Goal: Task Accomplishment & Management: Use online tool/utility

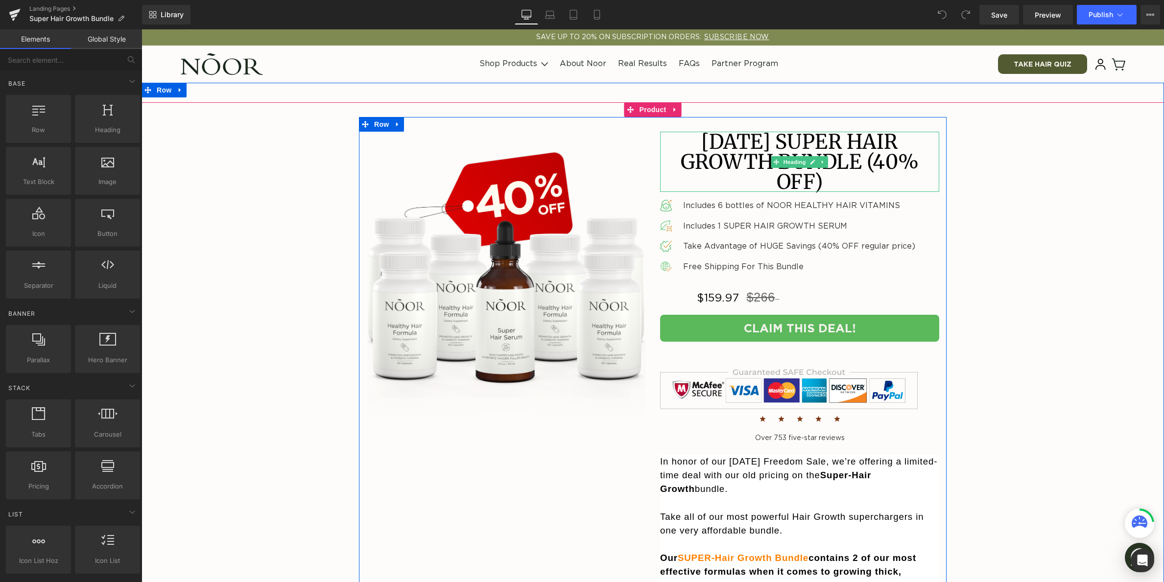
click at [789, 159] on h1 "Juneteenth SUPER HAIR GROWTH BUNDLE (40% OFF)" at bounding box center [799, 162] width 279 height 60
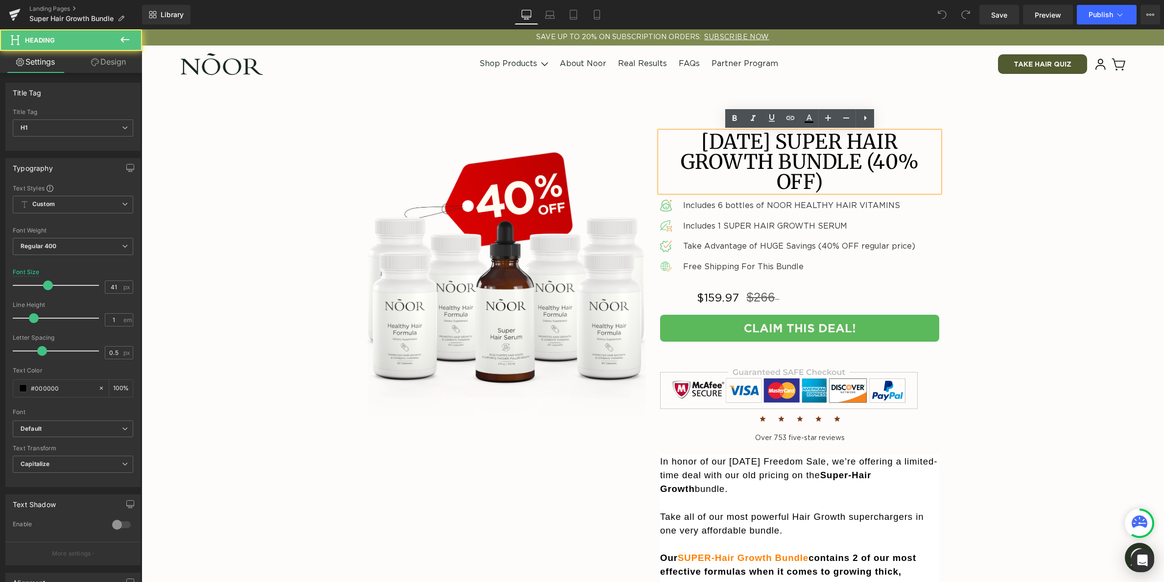
click at [791, 147] on h1 "Juneteenth SUPER HAIR GROWTH BUNDLE (40% OFF)" at bounding box center [799, 162] width 279 height 60
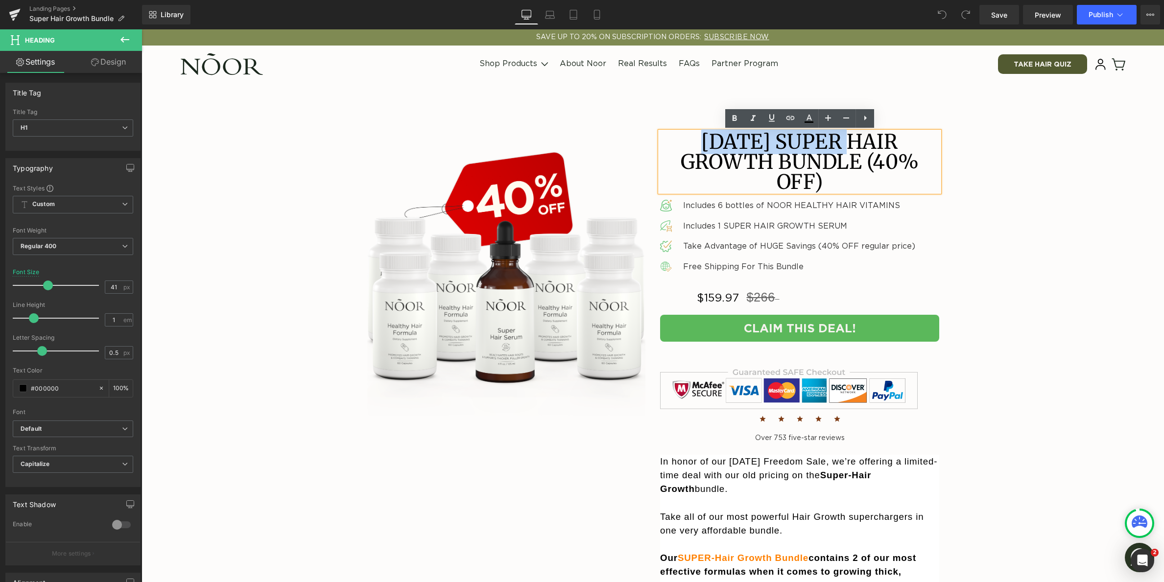
drag, startPoint x: 793, startPoint y: 144, endPoint x: 689, endPoint y: 137, distance: 104.5
click at [689, 137] on h1 "Juneteenth SUPER HAIR GROWTH BUNDLE (40% OFF)" at bounding box center [799, 162] width 279 height 60
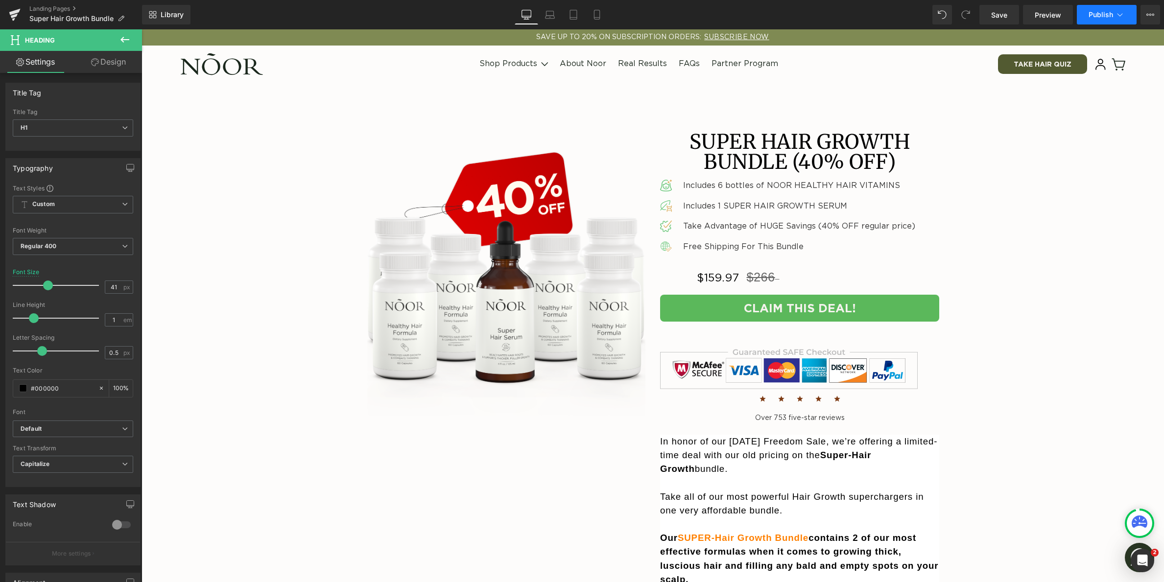
click at [1098, 16] on span "Publish" at bounding box center [1101, 15] width 24 height 8
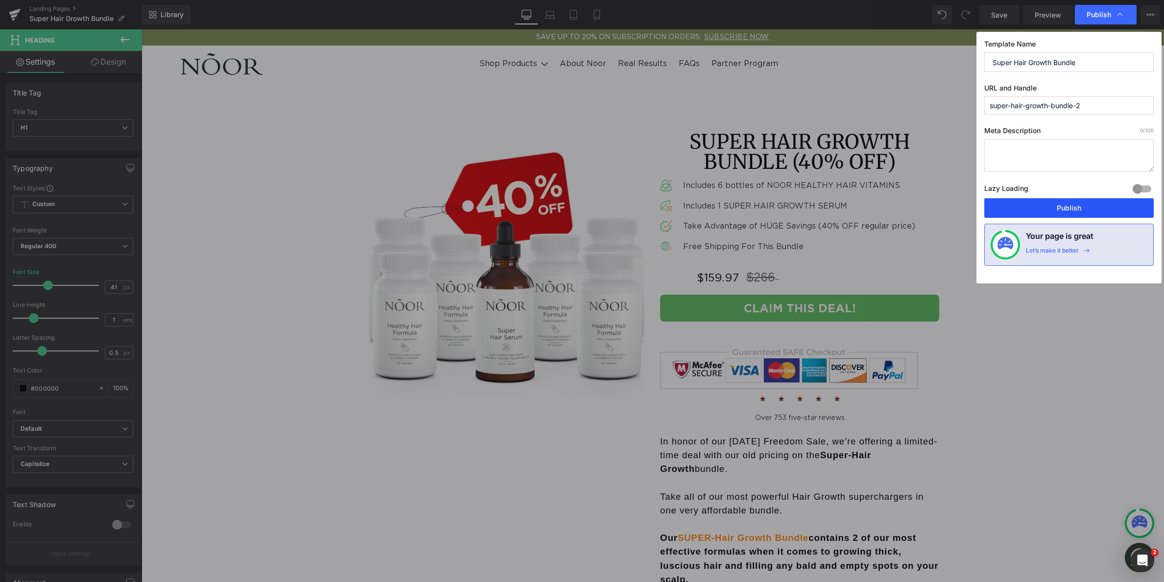
click at [1090, 206] on button "Publish" at bounding box center [1068, 208] width 169 height 20
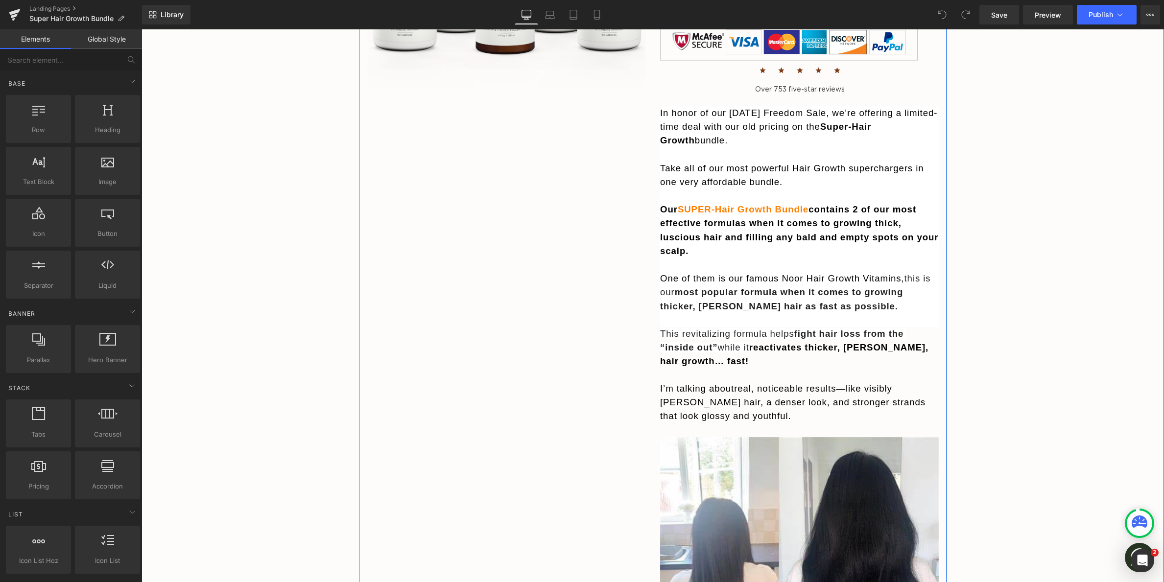
scroll to position [326, 0]
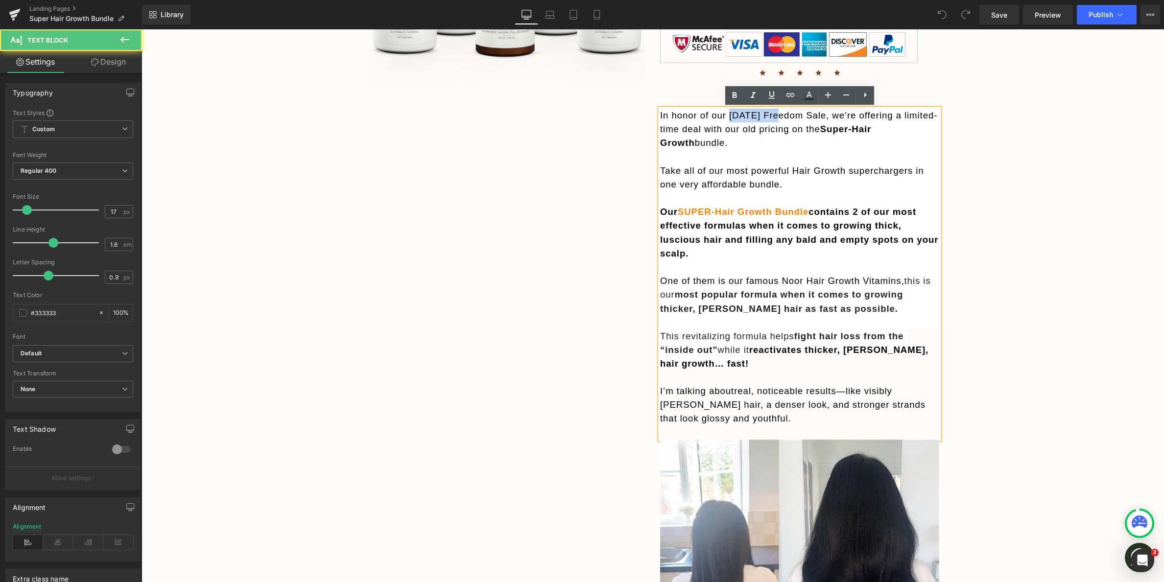
click at [750, 114] on span "In honor of our Juneteenth Freedom Sale, we’re offering a limited-time deal wit…" at bounding box center [798, 122] width 277 height 24
click at [749, 113] on span "In honor of our Juneteenth Freedom Sale, we’re offering a limited-time deal wit…" at bounding box center [798, 122] width 277 height 24
drag, startPoint x: 731, startPoint y: 114, endPoint x: 842, endPoint y: 118, distance: 111.2
click at [842, 118] on span "In honor of our Juneteenth Freedom Sale, we’re offering a limited-time deal wit…" at bounding box center [798, 122] width 277 height 24
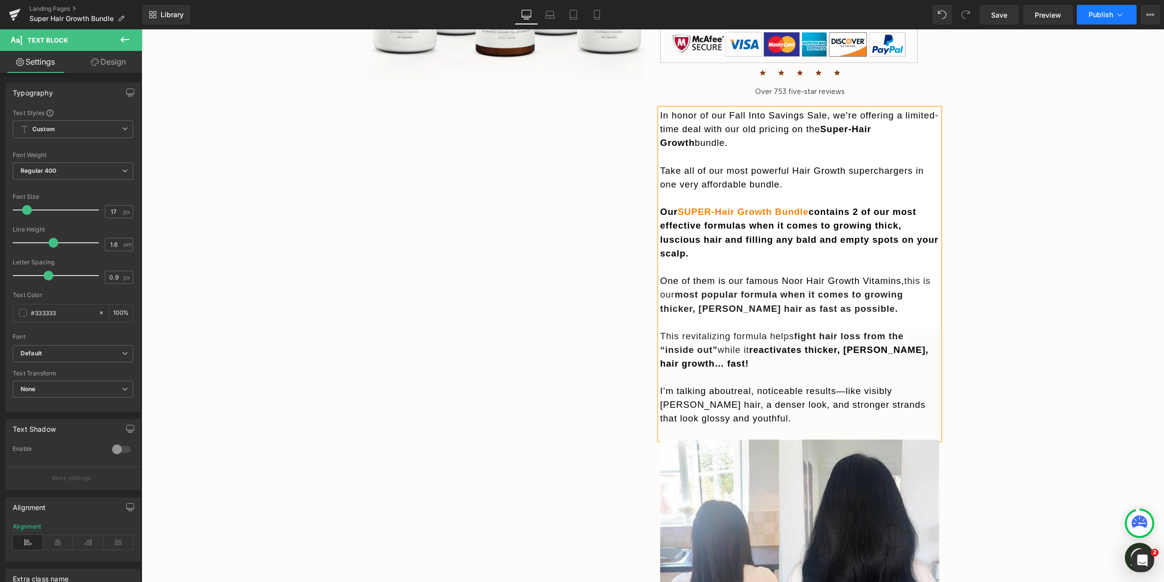
click at [1096, 14] on span "Publish" at bounding box center [1101, 15] width 24 height 8
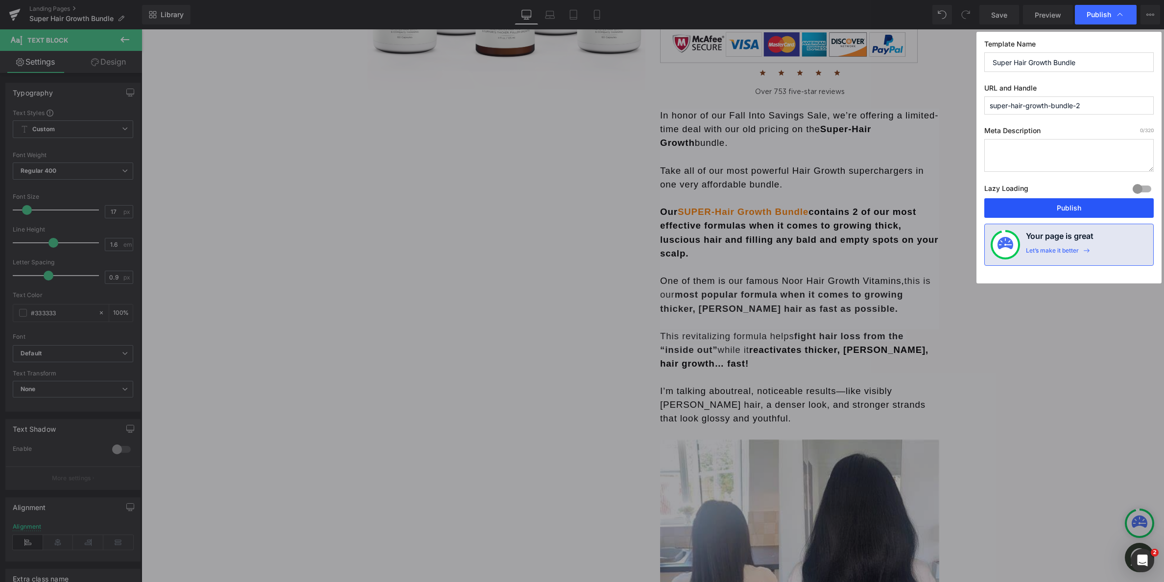
click at [1095, 206] on button "Publish" at bounding box center [1068, 208] width 169 height 20
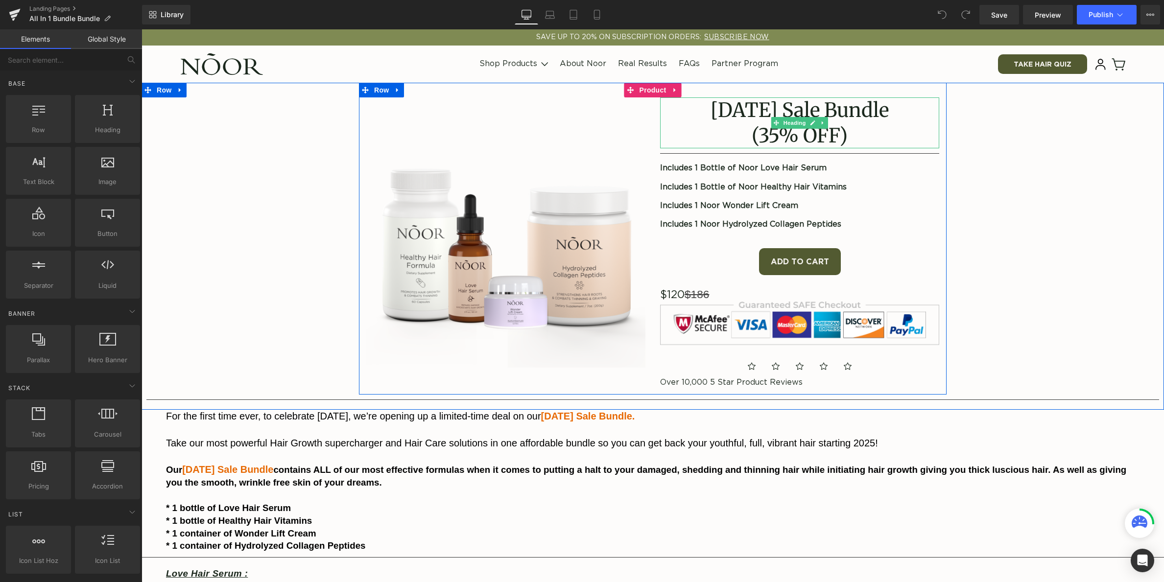
click at [751, 117] on gdiv at bounding box center [799, 111] width 279 height 29
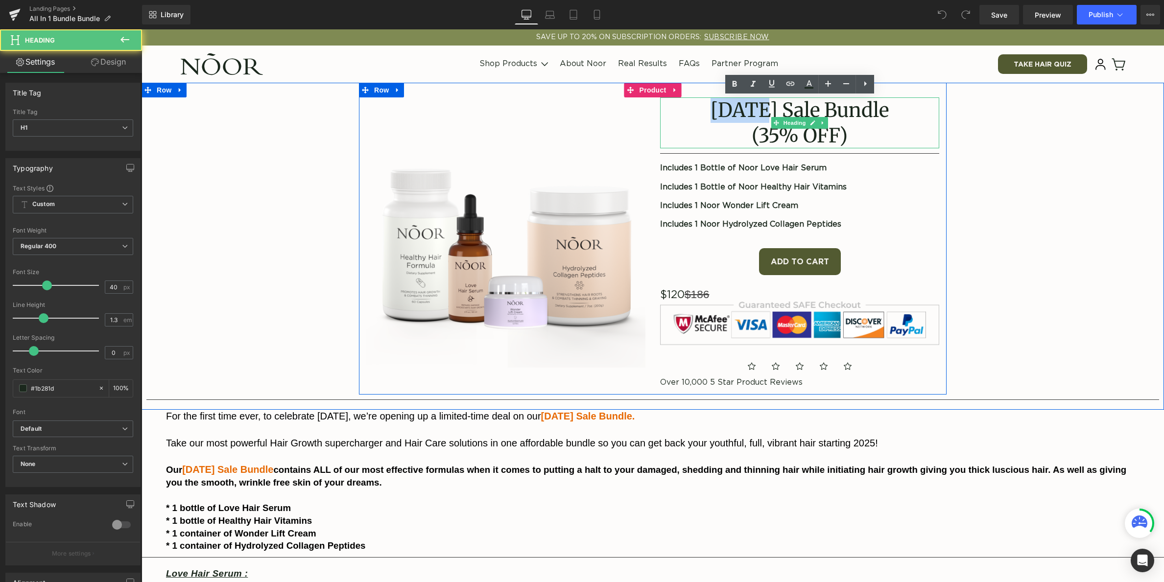
click at [751, 117] on h1 "[DATE] Sale Bundle" at bounding box center [799, 109] width 279 height 25
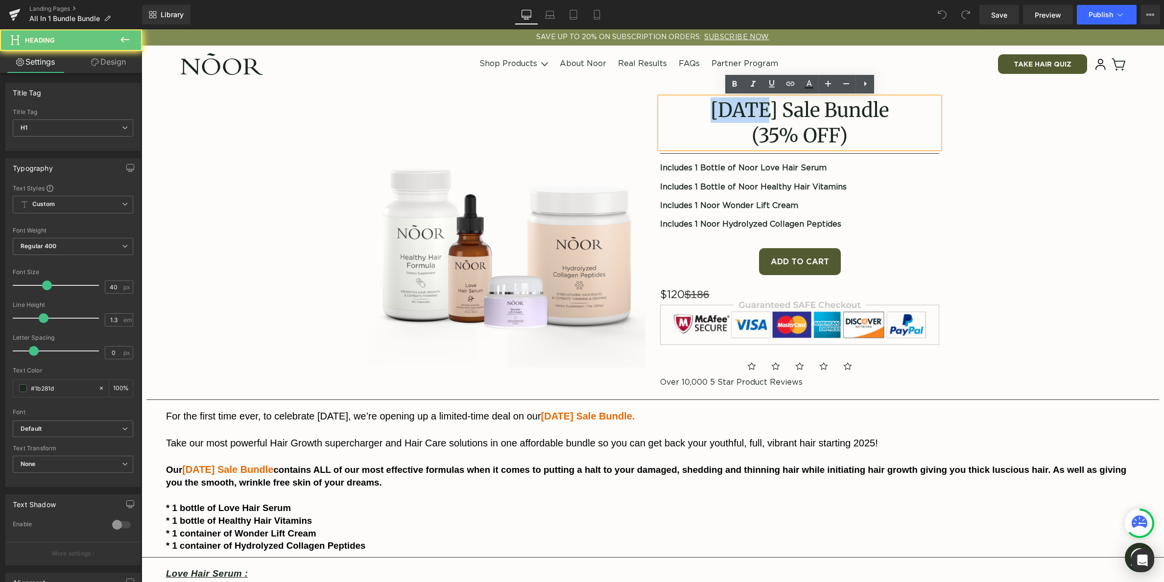
click at [717, 115] on h1 "[DATE] Sale Bundle" at bounding box center [799, 109] width 279 height 25
drag, startPoint x: 708, startPoint y: 111, endPoint x: 790, endPoint y: 111, distance: 82.3
click at [790, 111] on h1 "[DATE] Sale Bundle" at bounding box center [799, 109] width 279 height 25
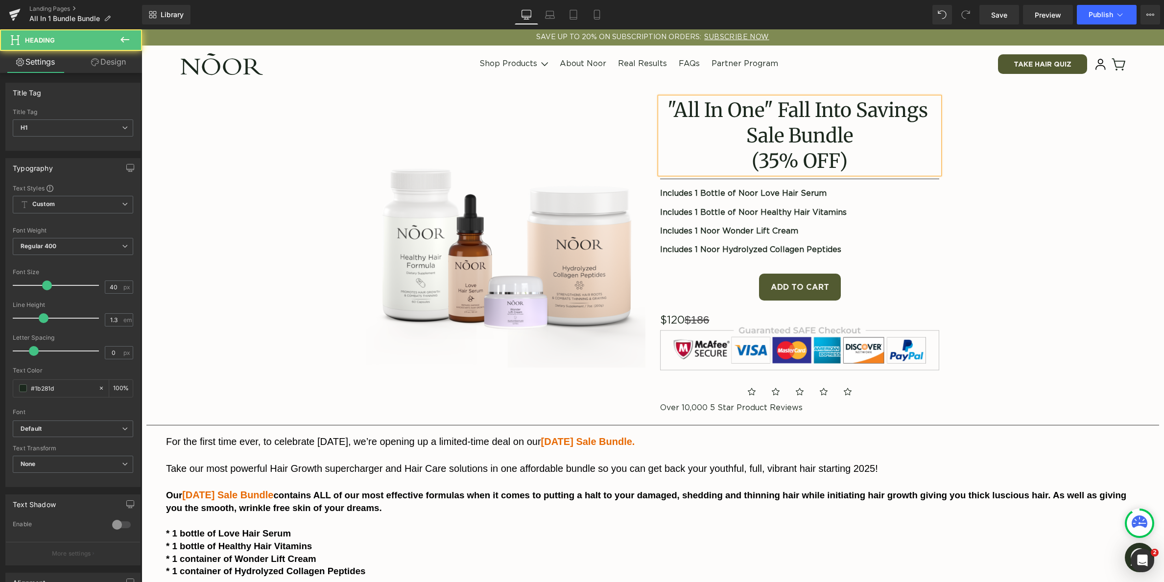
click at [787, 112] on h1 ""All In One" Fall Into Savings Sale Bundle" at bounding box center [799, 122] width 279 height 51
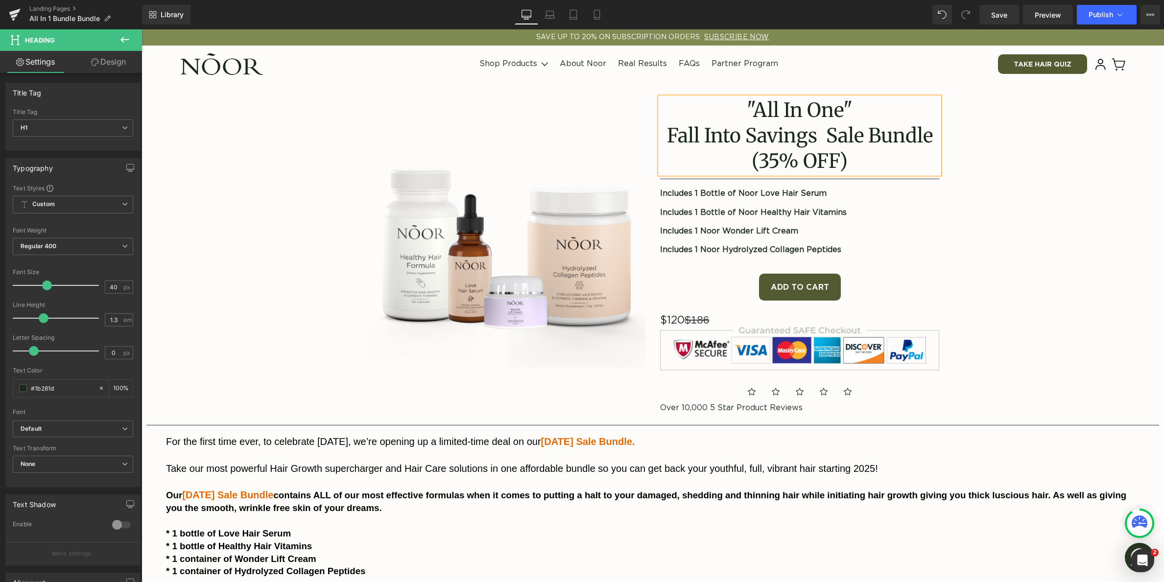
click at [1084, 152] on div "Image "All In One" Fall Into Savings Sale Bundle (35% OFF) Heading Separator In…" at bounding box center [652, 259] width 1013 height 353
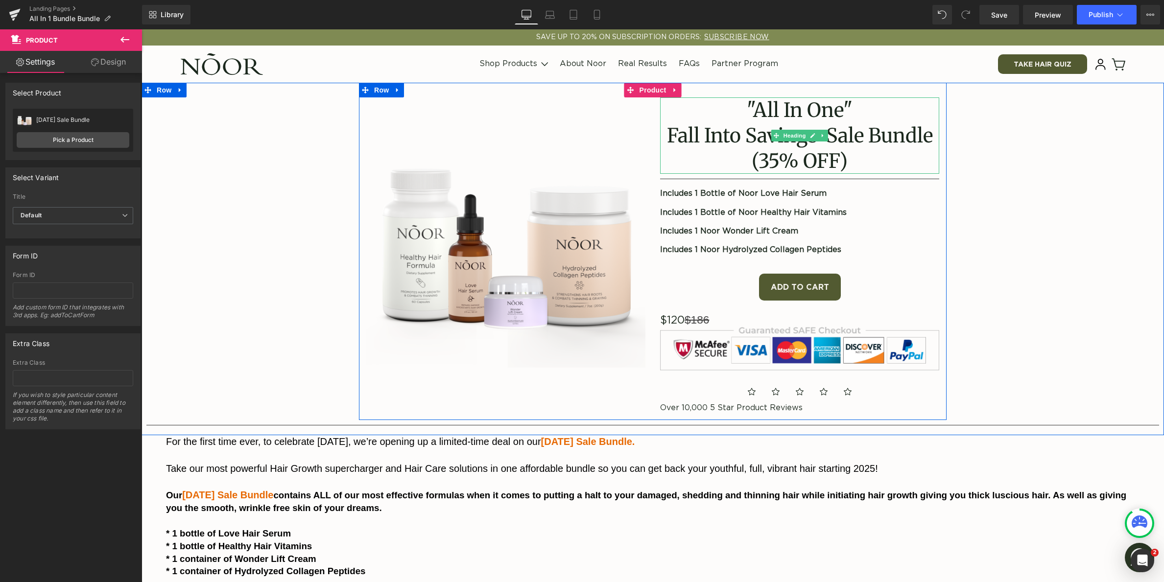
click at [863, 138] on h1 ""All In One" Fall Into Savings Sale Bundle" at bounding box center [799, 122] width 279 height 51
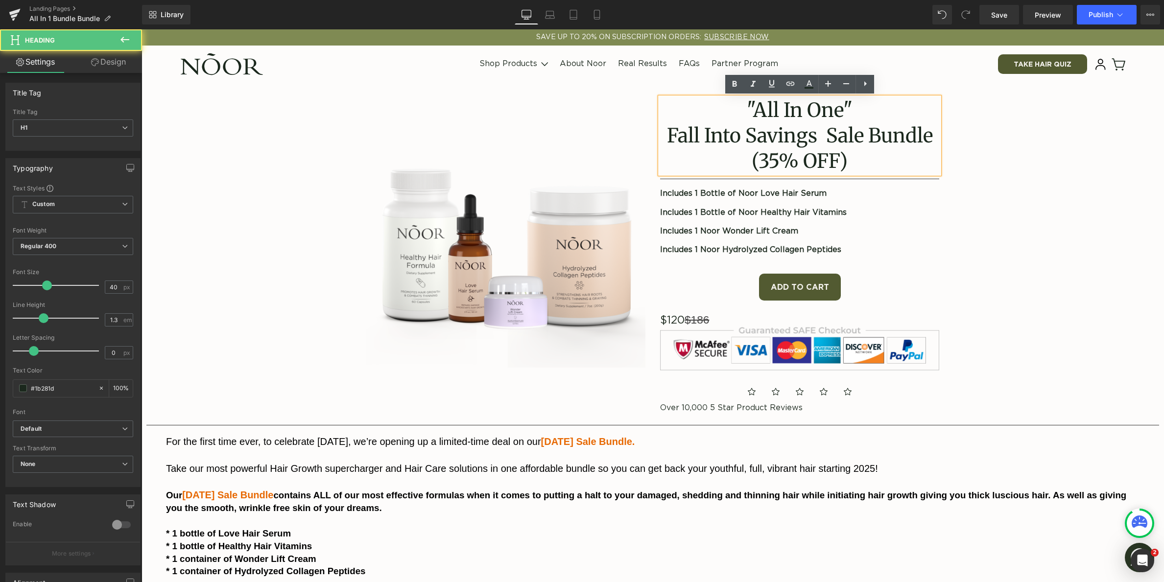
click at [824, 137] on h1 ""All In One" Fall Into Savings Sale Bundle" at bounding box center [799, 122] width 279 height 51
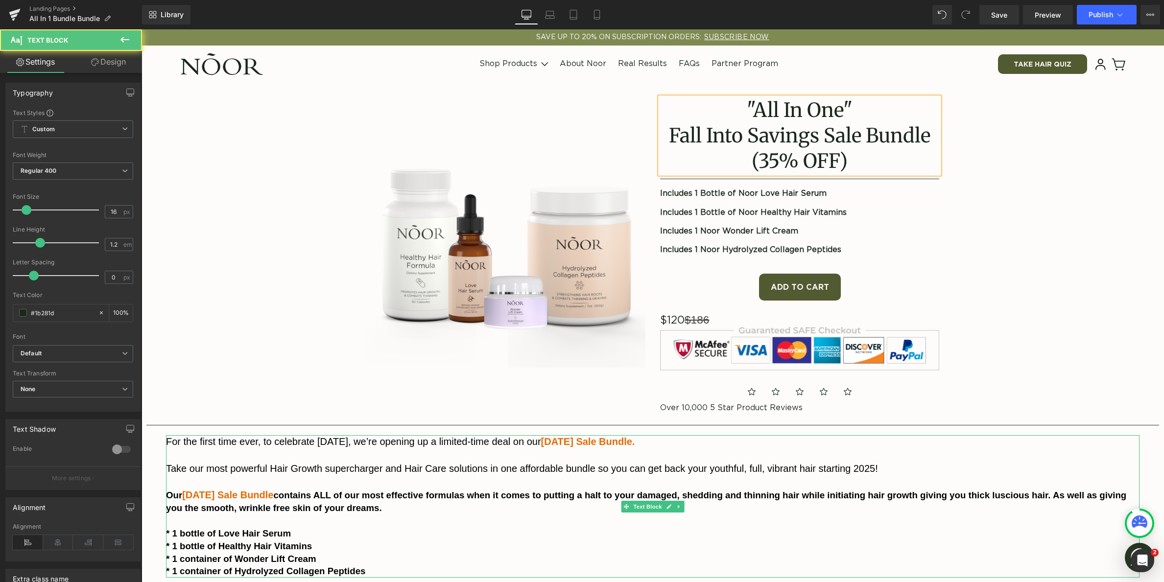
click at [273, 494] on span "[DATE] Sale Bundle" at bounding box center [227, 495] width 91 height 11
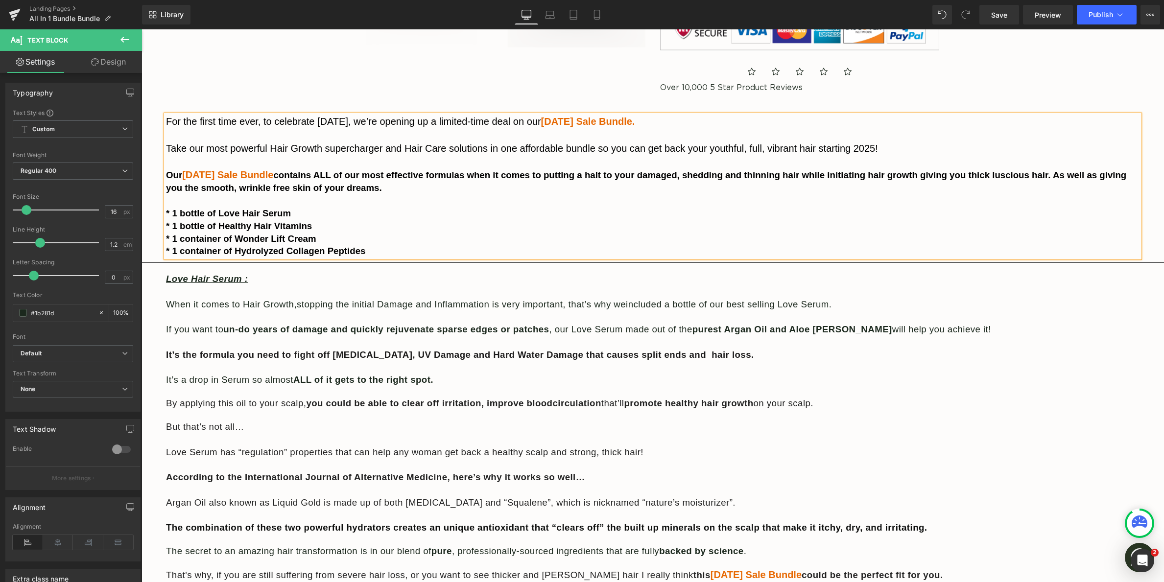
scroll to position [194, 0]
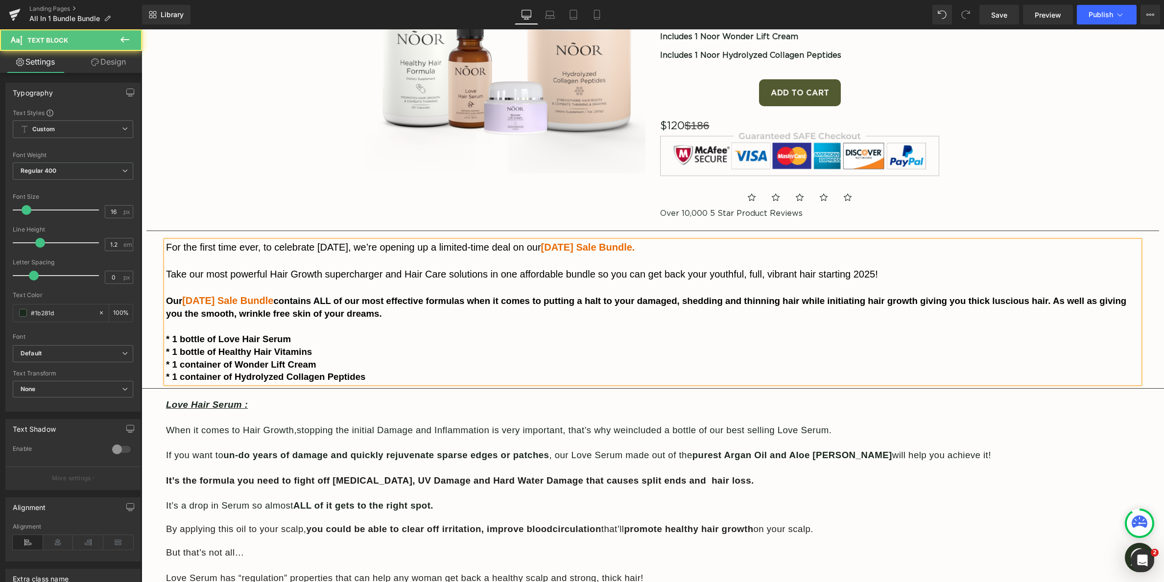
click at [273, 300] on span "[DATE] Sale Bundle" at bounding box center [227, 300] width 91 height 11
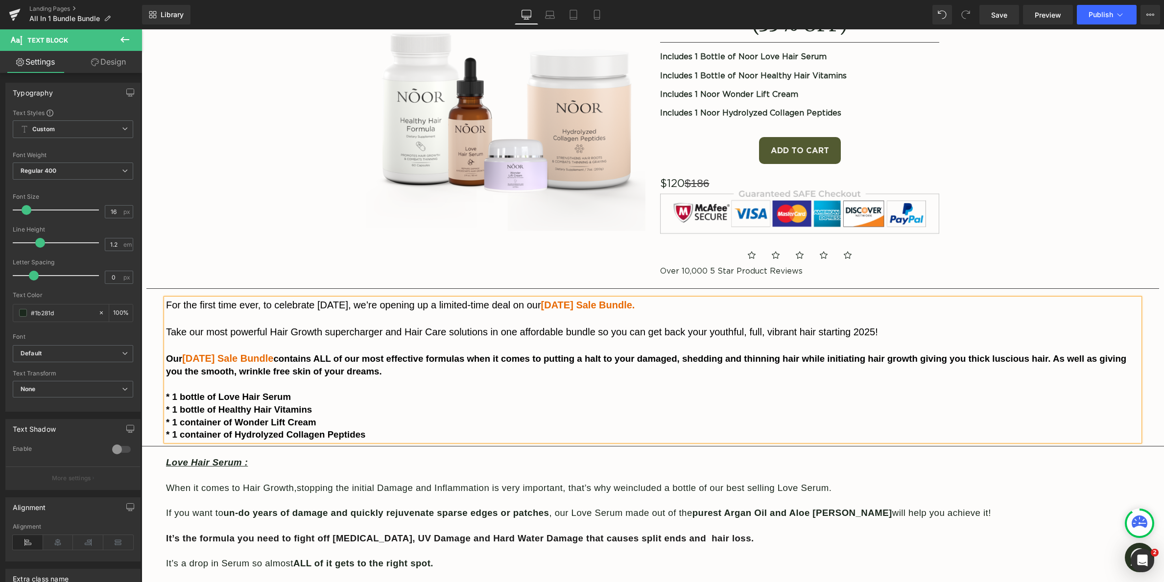
scroll to position [127, 0]
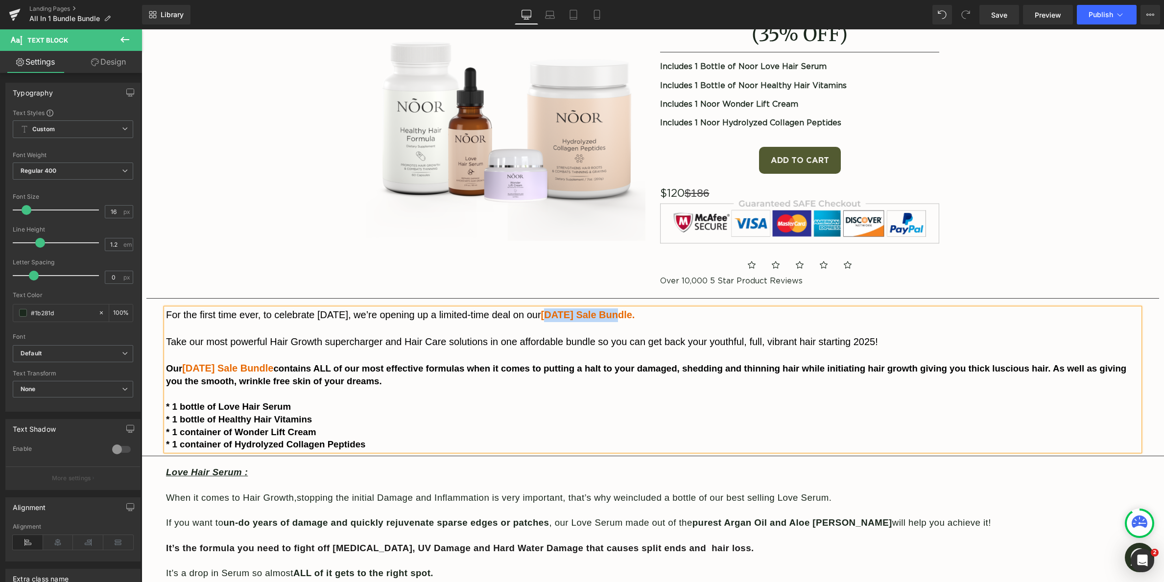
drag, startPoint x: 558, startPoint y: 316, endPoint x: 628, endPoint y: 317, distance: 69.6
click at [628, 317] on span "[DATE] Sale Bundle." at bounding box center [588, 315] width 94 height 11
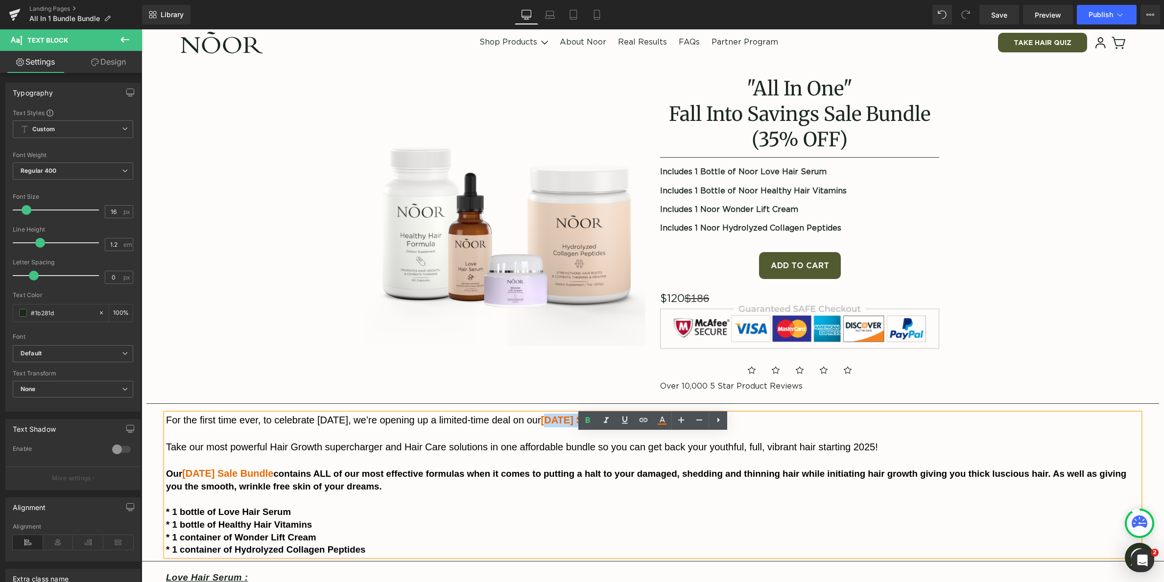
scroll to position [0, 0]
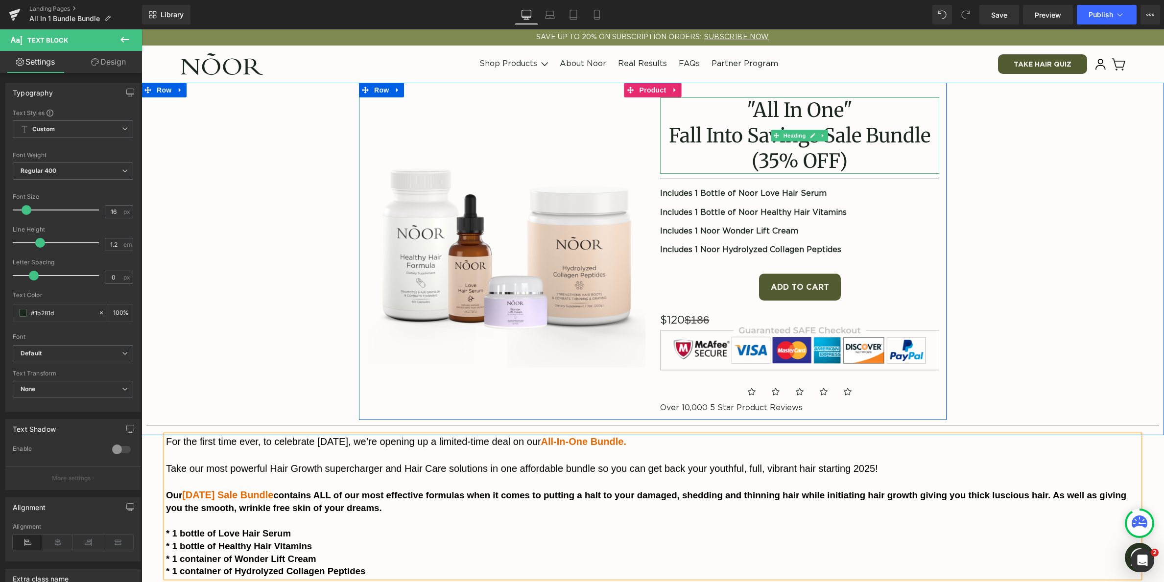
click at [812, 113] on gdiv at bounding box center [799, 111] width 279 height 29
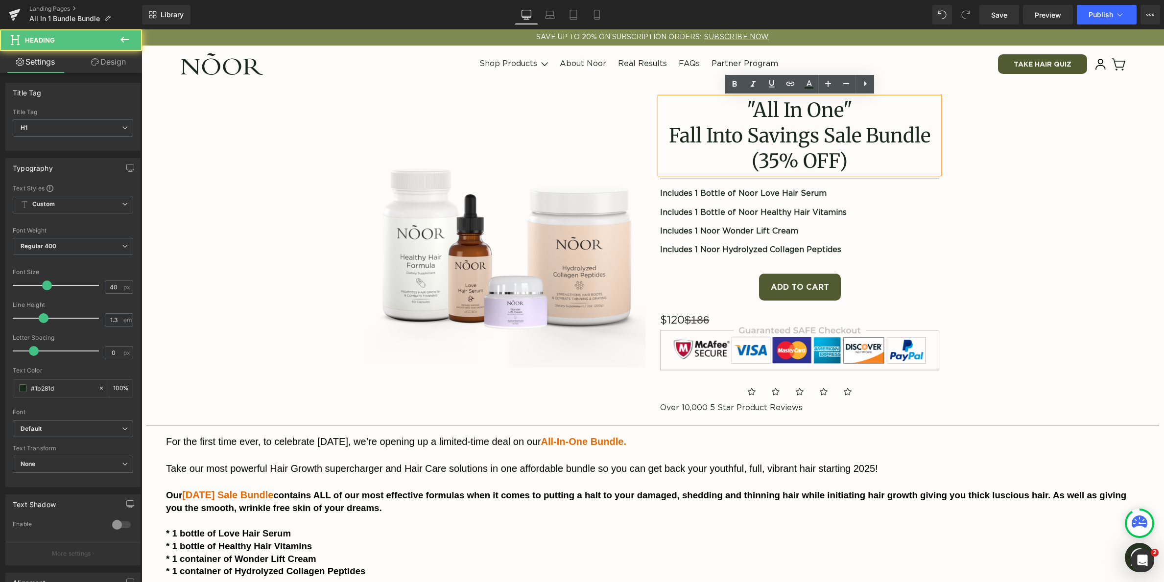
click at [812, 112] on h1 ""All In One" Fall Into Savings Sale Bundle" at bounding box center [799, 122] width 279 height 51
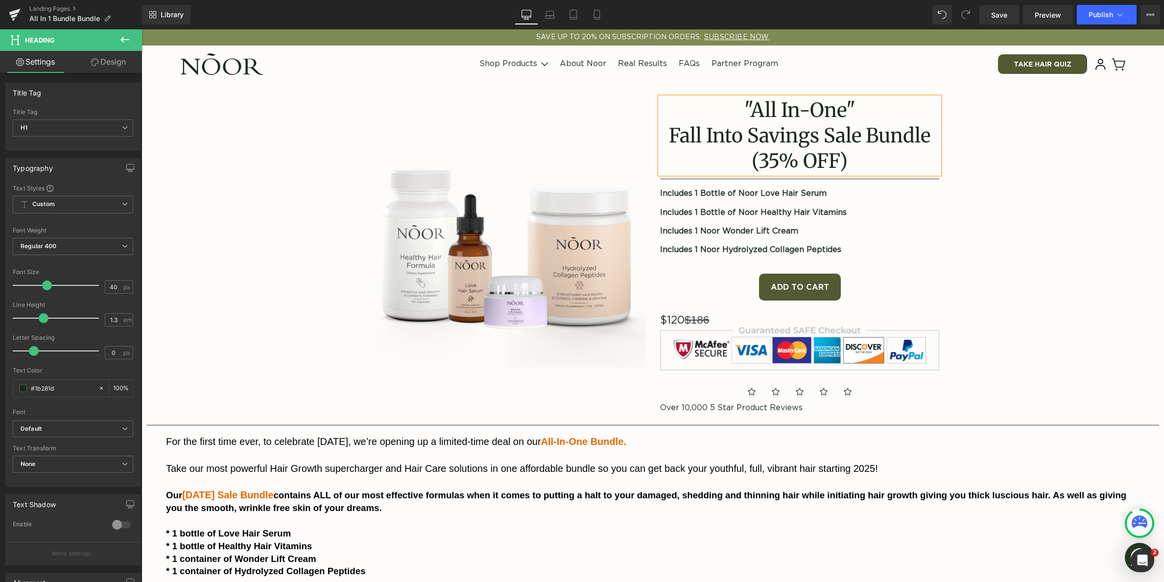
click at [789, 113] on h1 ""All In-One" Fall Into Savings Sale Bundle" at bounding box center [799, 122] width 279 height 51
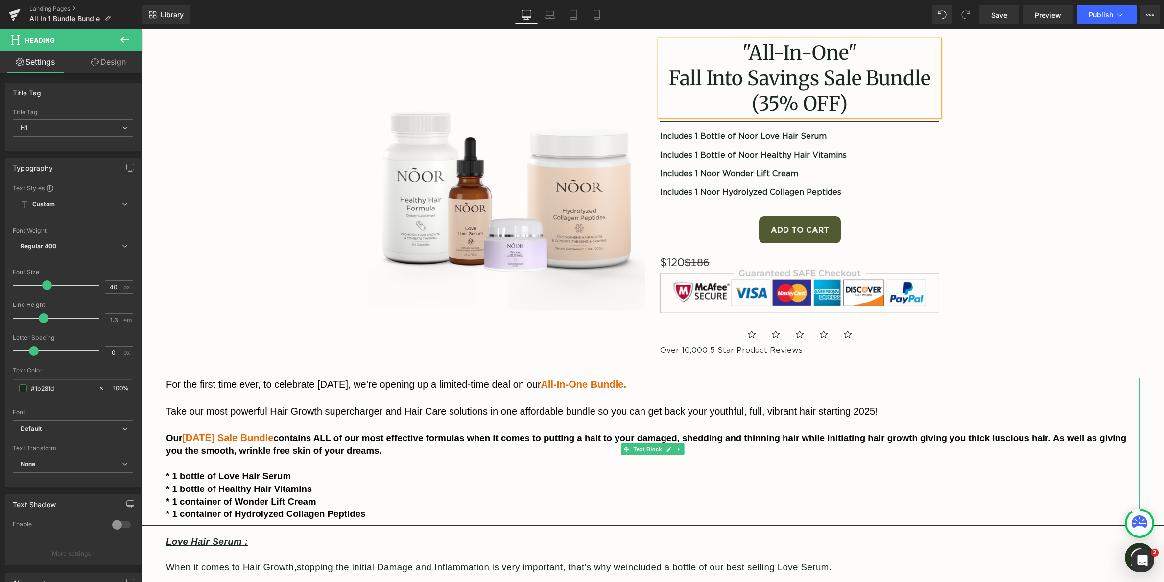
scroll to position [59, 0]
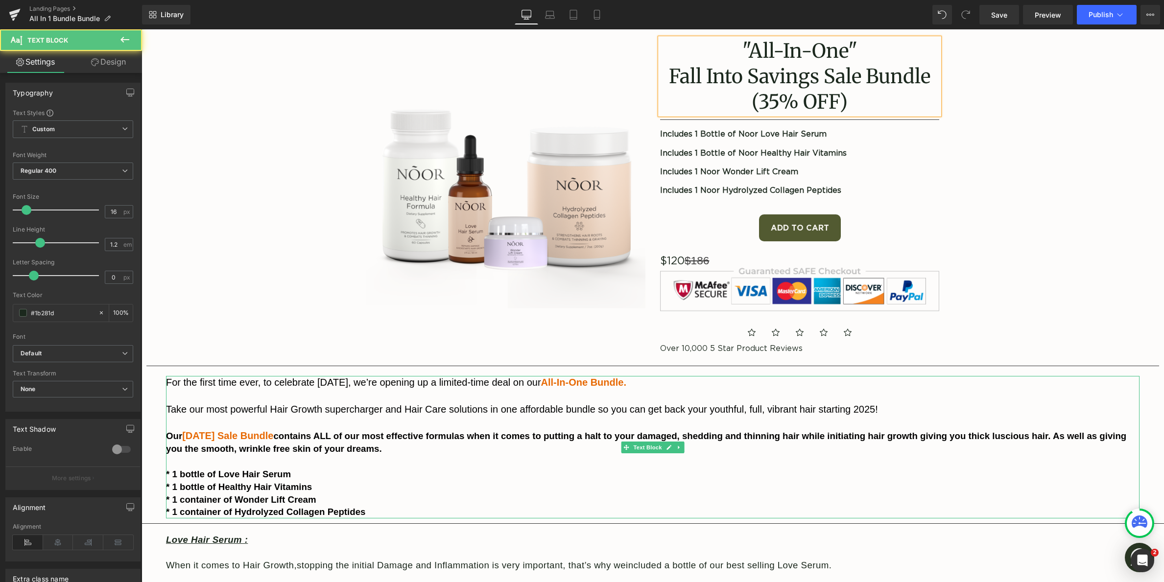
click at [234, 436] on span "[DATE] Sale Bundle" at bounding box center [227, 436] width 91 height 11
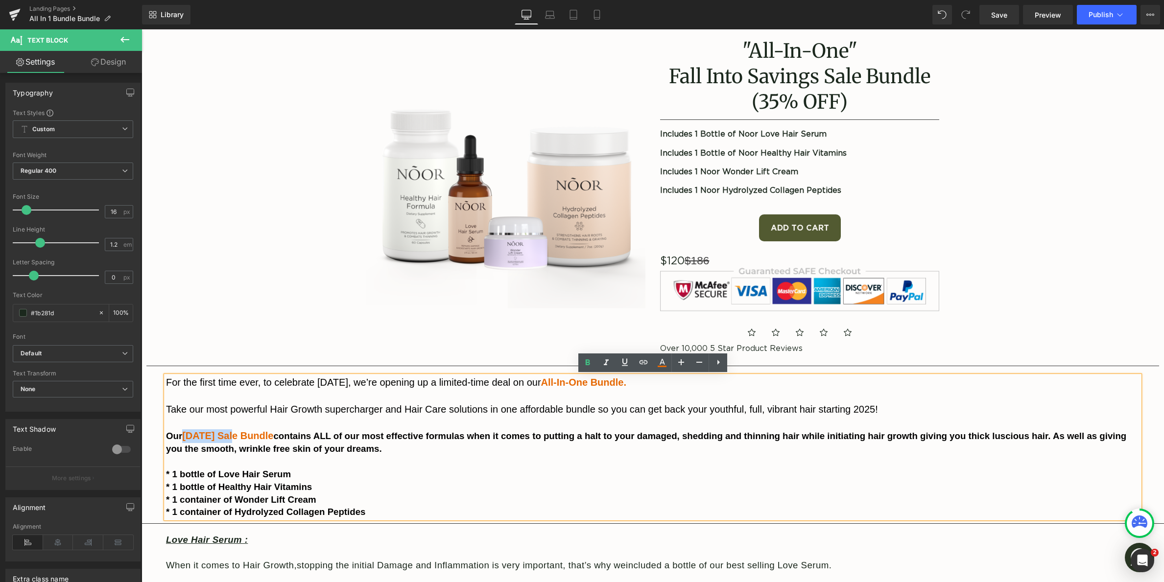
drag, startPoint x: 235, startPoint y: 434, endPoint x: 187, endPoint y: 437, distance: 48.1
click at [187, 437] on span "[DATE] Sale Bundle" at bounding box center [227, 436] width 91 height 11
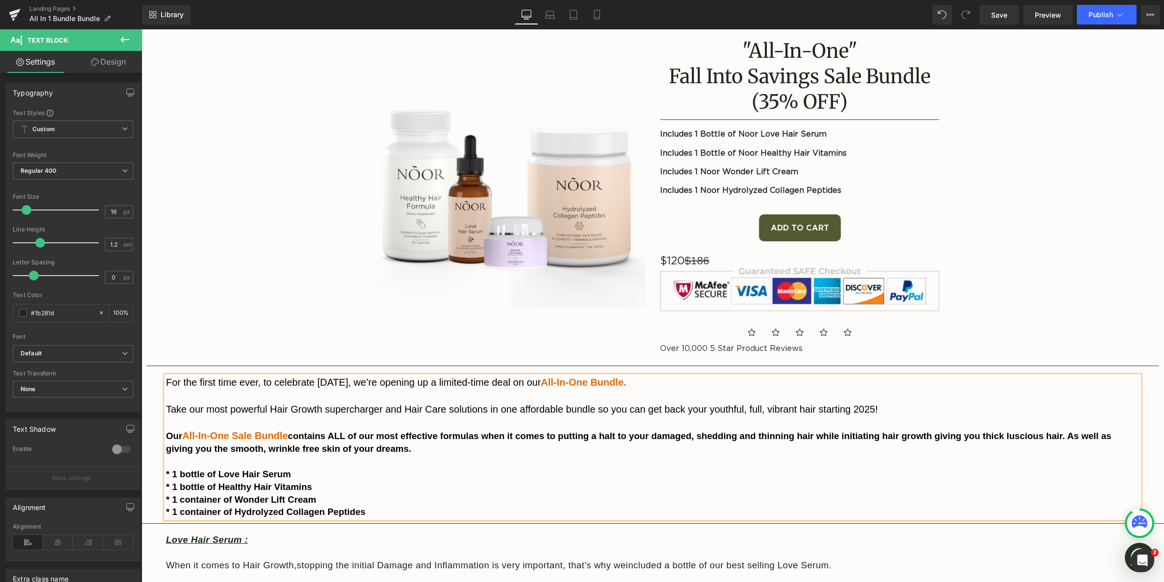
click at [240, 437] on span "All-In-One Sale Bundle" at bounding box center [235, 436] width 106 height 11
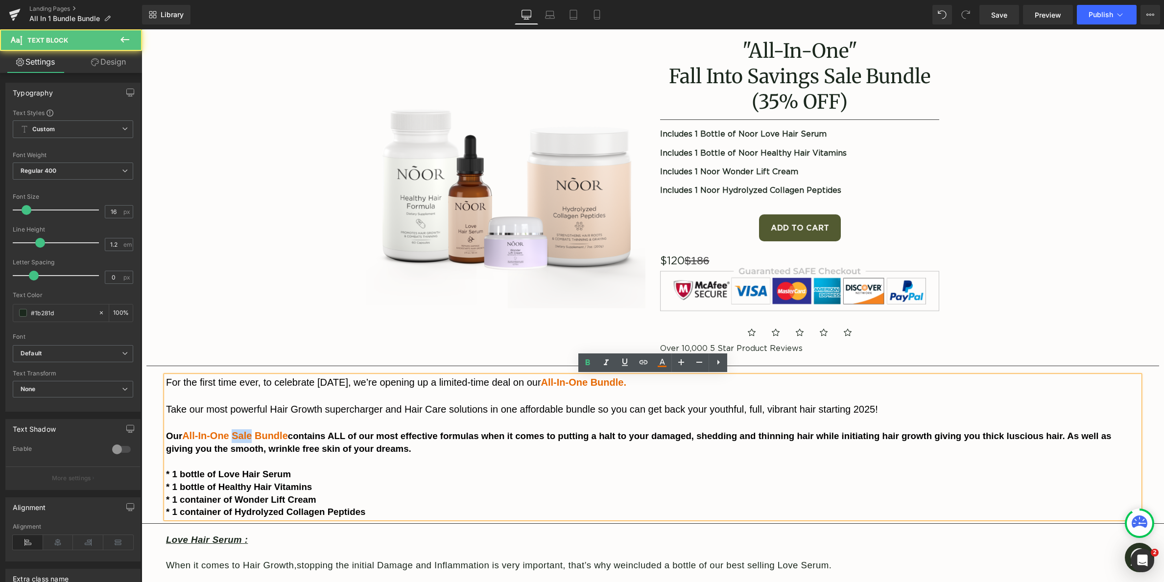
click at [240, 437] on span "All-In-One Sale Bundle" at bounding box center [235, 436] width 106 height 11
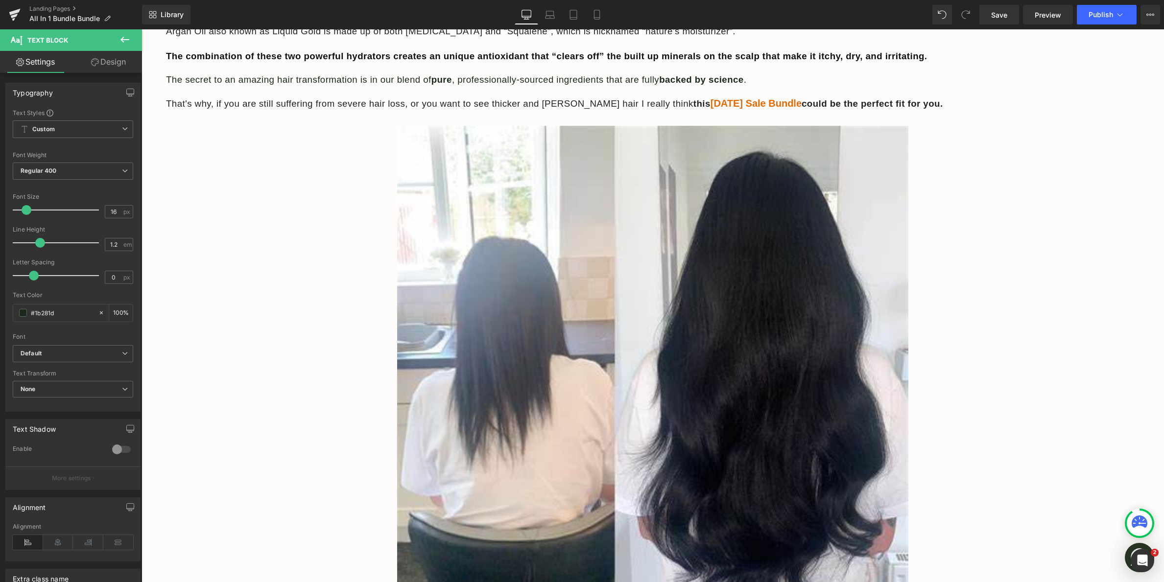
scroll to position [614, 0]
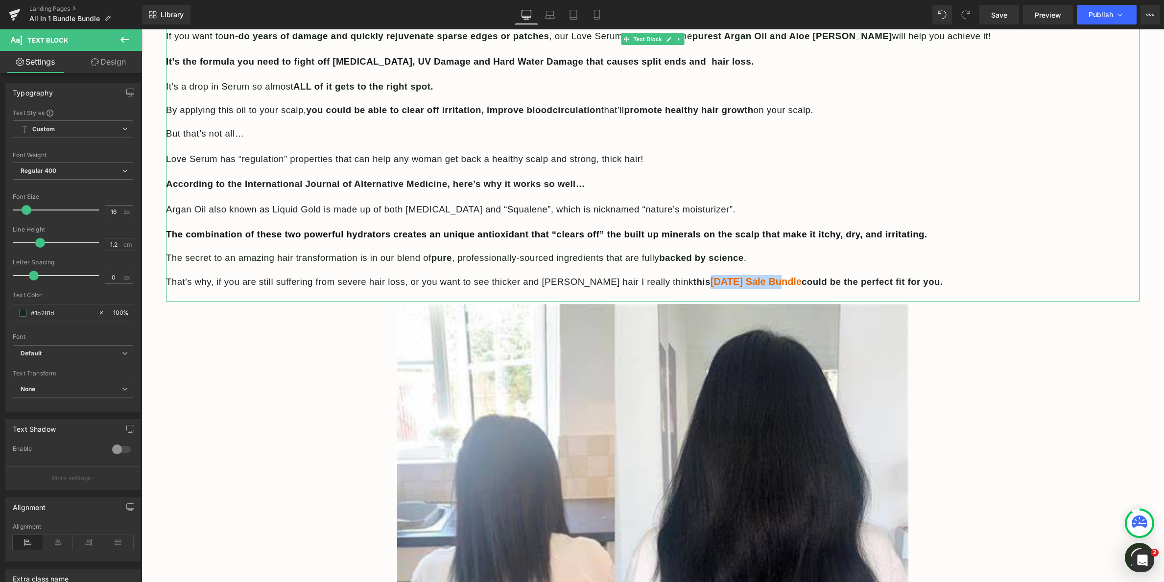
drag, startPoint x: 660, startPoint y: 282, endPoint x: 731, endPoint y: 284, distance: 71.0
click at [731, 284] on span "[DATE] Sale Bundle" at bounding box center [756, 281] width 91 height 11
click at [792, 282] on span "could be the perfect fit for you." at bounding box center [863, 282] width 142 height 10
drag, startPoint x: 744, startPoint y: 285, endPoint x: 789, endPoint y: 285, distance: 44.6
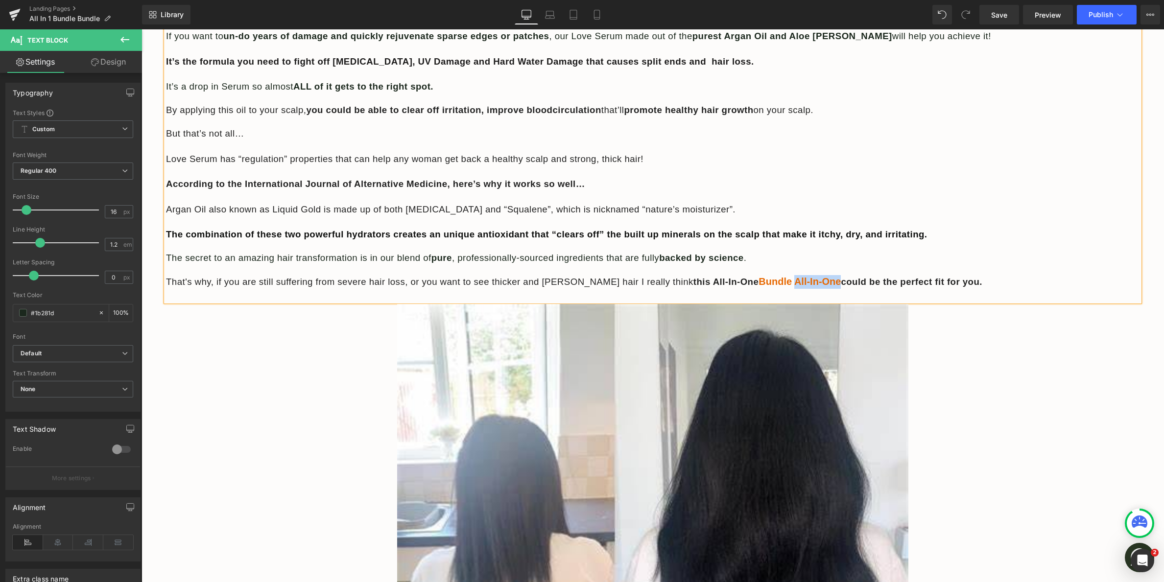
click at [789, 285] on span "Bundle All-In-One" at bounding box center [800, 281] width 82 height 11
copy span "All-In-One"
drag, startPoint x: 708, startPoint y: 283, endPoint x: 660, endPoint y: 283, distance: 47.5
click at [660, 283] on p "That's why, if you are still suffering from severe hair loss, or you want to se…" at bounding box center [653, 282] width 974 height 14
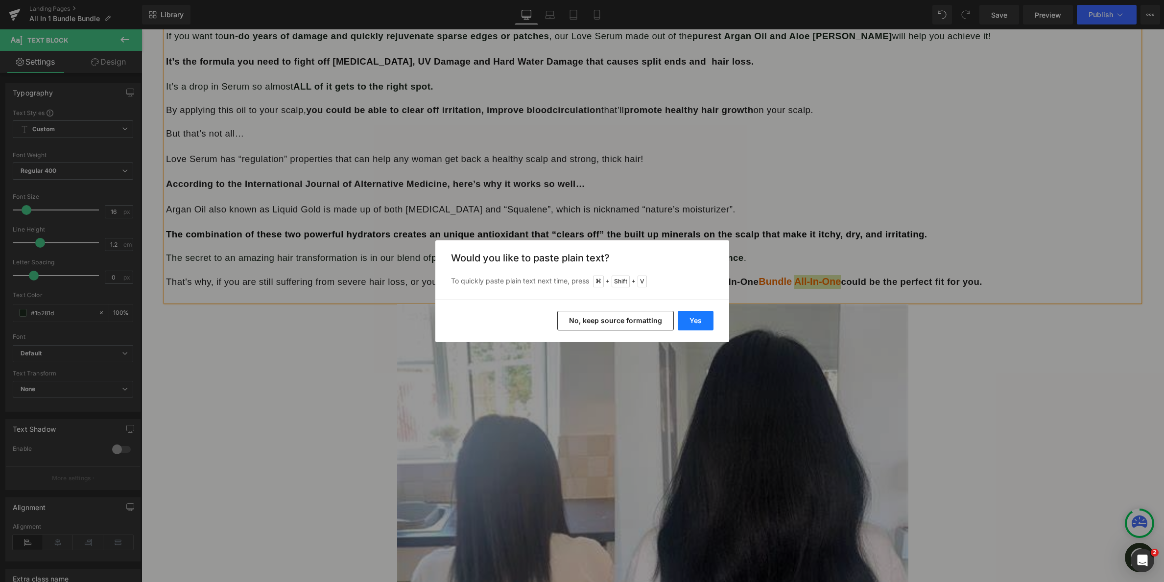
click at [699, 324] on button "Yes" at bounding box center [696, 321] width 36 height 20
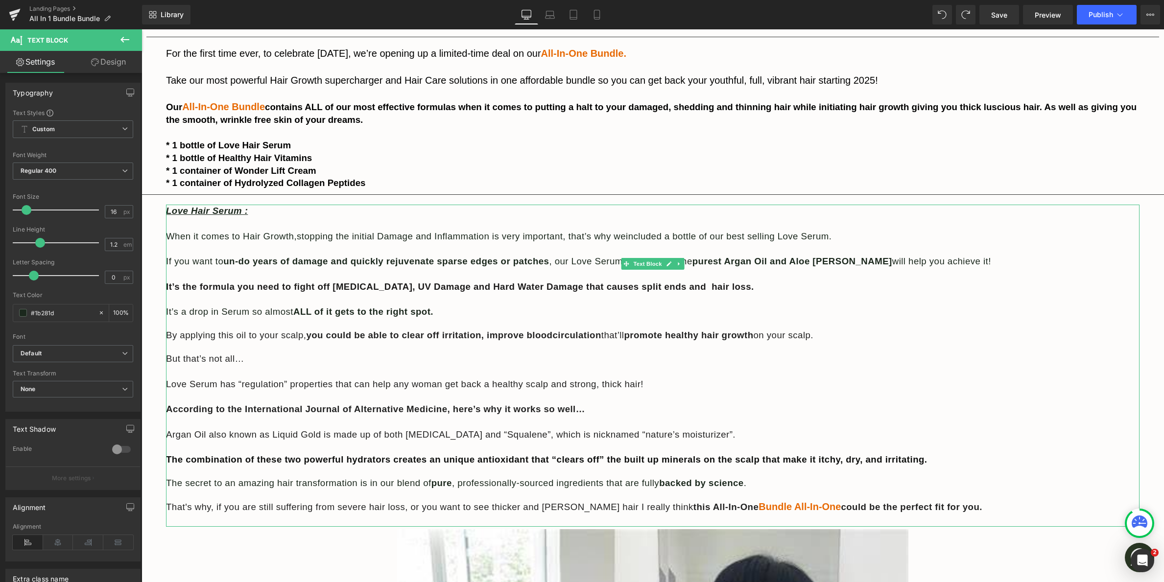
scroll to position [396, 0]
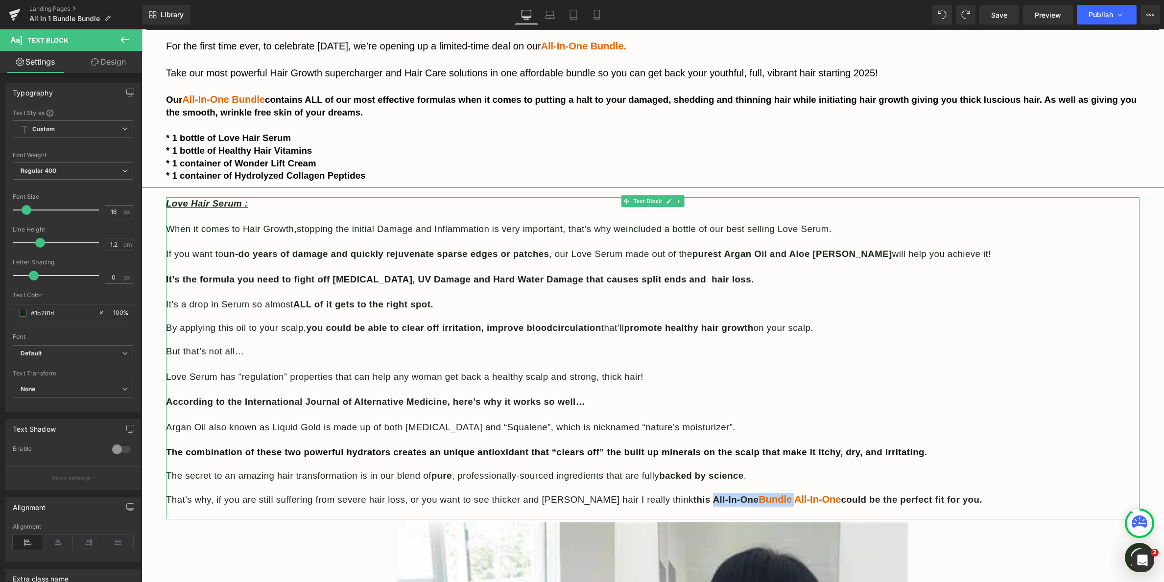
drag, startPoint x: 743, startPoint y: 500, endPoint x: 662, endPoint y: 499, distance: 81.8
click at [662, 499] on p "That's why, if you are still suffering from severe hair loss, or you want to se…" at bounding box center [653, 500] width 974 height 14
click at [757, 501] on span "could be the perfect fit for you." at bounding box center [828, 500] width 142 height 10
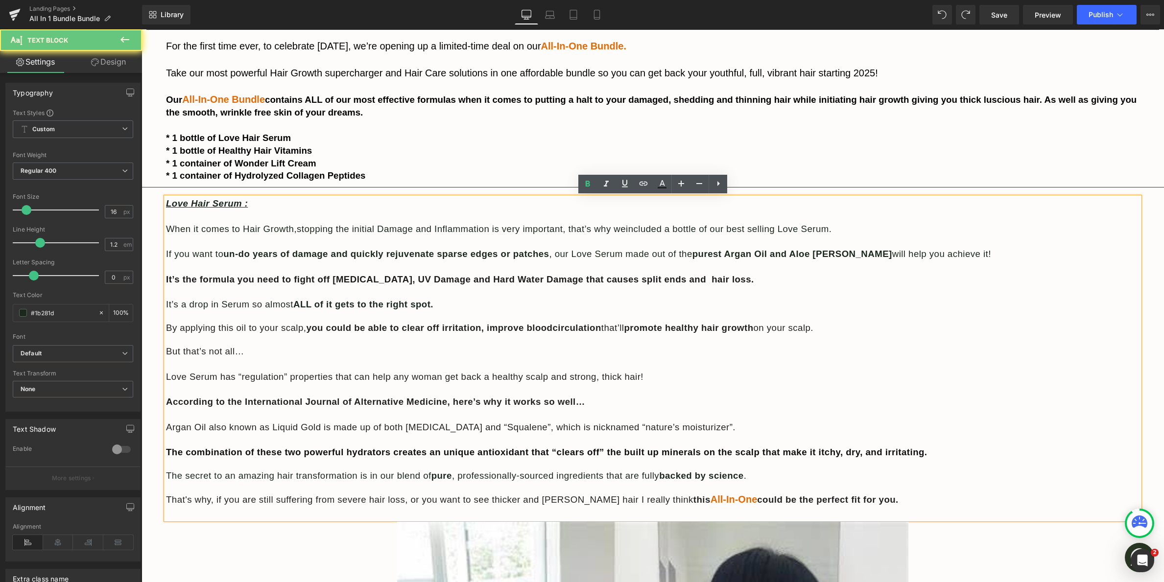
click at [757, 502] on span "could be the perfect fit for you." at bounding box center [828, 500] width 142 height 10
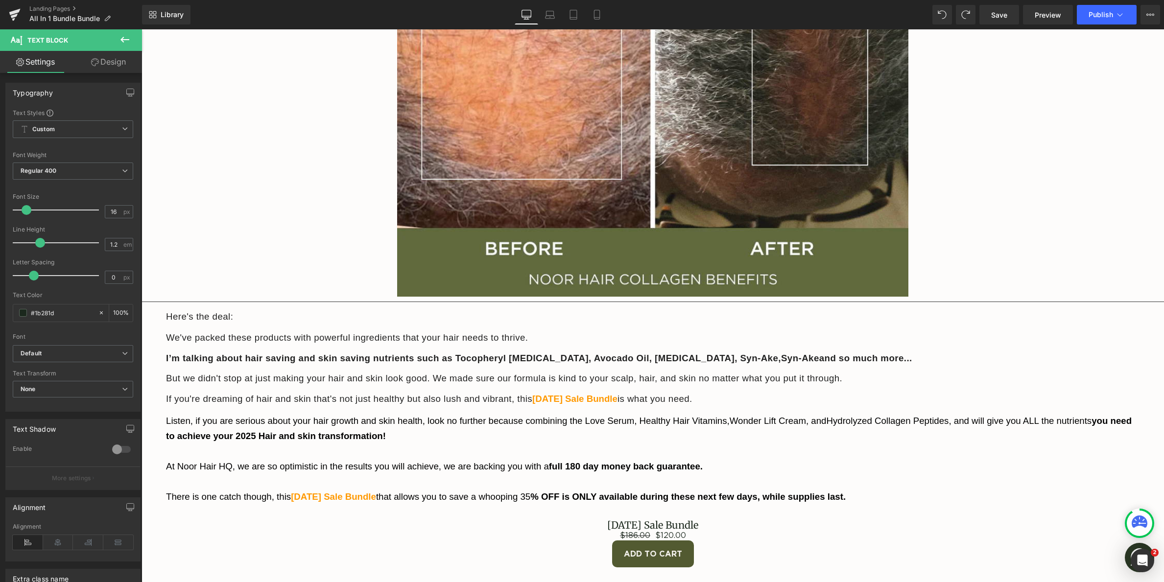
scroll to position [4044, 0]
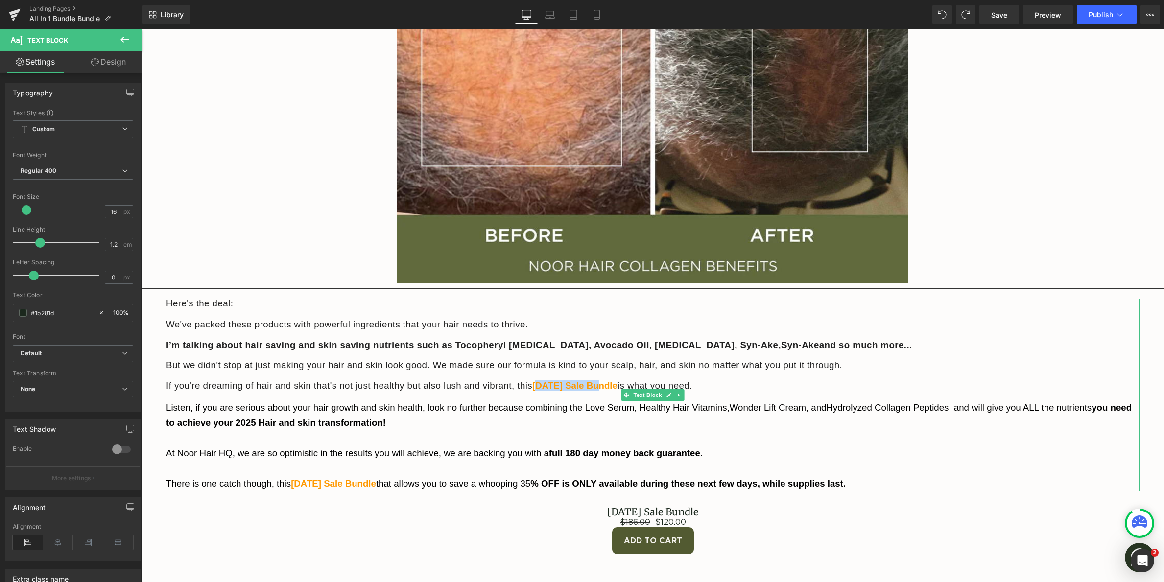
drag, startPoint x: 601, startPoint y: 386, endPoint x: 541, endPoint y: 386, distance: 59.8
click at [541, 386] on b "[DATE] Sale Bundle" at bounding box center [574, 386] width 85 height 10
click at [603, 388] on b "[DATE] Sale Bundle" at bounding box center [574, 386] width 85 height 10
click at [568, 388] on span "is what you need." at bounding box center [600, 386] width 75 height 10
click at [568, 387] on b "BundleAll-In-One Bundle" at bounding box center [586, 386] width 108 height 10
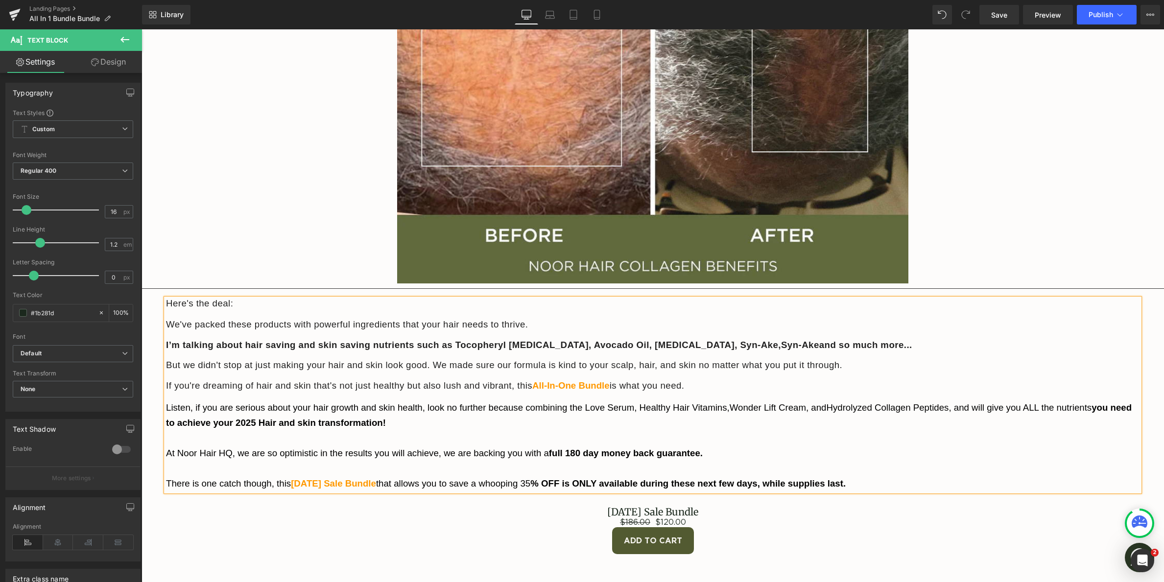
click at [610, 387] on b "All-In-One Bundle" at bounding box center [570, 386] width 77 height 10
drag, startPoint x: 361, startPoint y: 485, endPoint x: 301, endPoint y: 487, distance: 60.3
click at [301, 487] on span "[DATE] Sale Bundle" at bounding box center [333, 483] width 85 height 10
click at [299, 484] on span "[PERSON_NAME]-In-One Bundle" at bounding box center [362, 483] width 142 height 10
click at [1113, 18] on span "Publish" at bounding box center [1101, 15] width 24 height 8
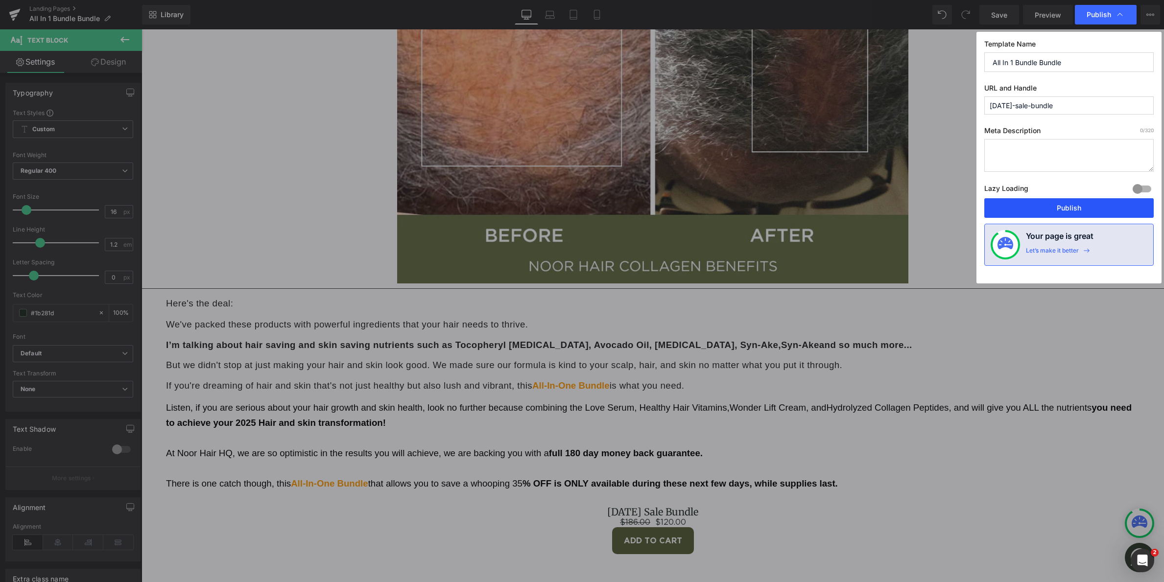
click at [1093, 205] on button "Publish" at bounding box center [1068, 208] width 169 height 20
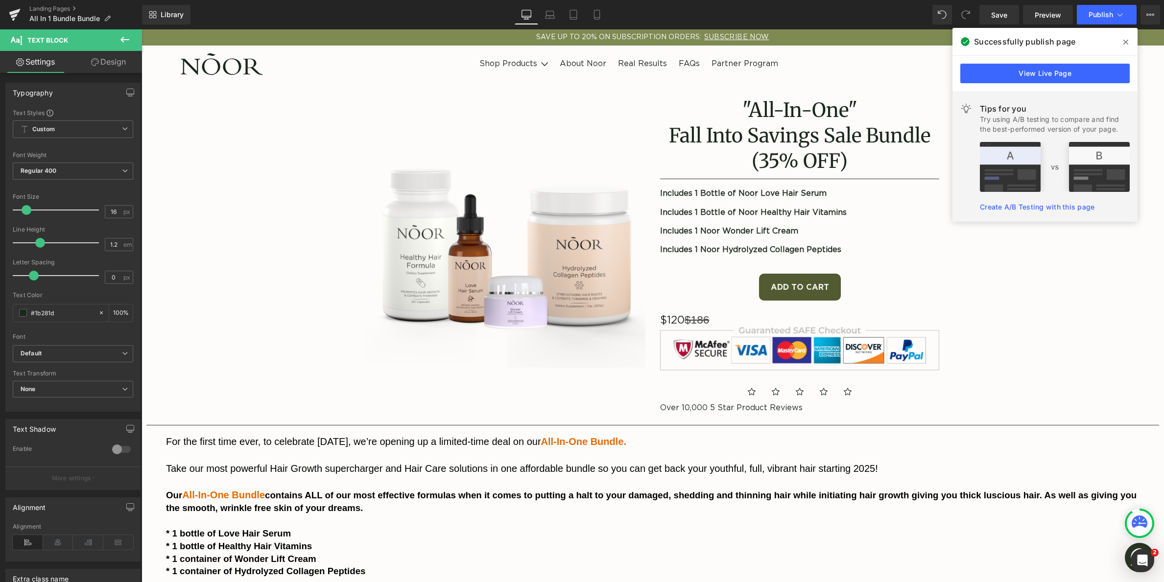
click at [324, 61] on header "Take Hair Quiz Take Quiz Browse shop products - + - + - +" at bounding box center [653, 64] width 1023 height 37
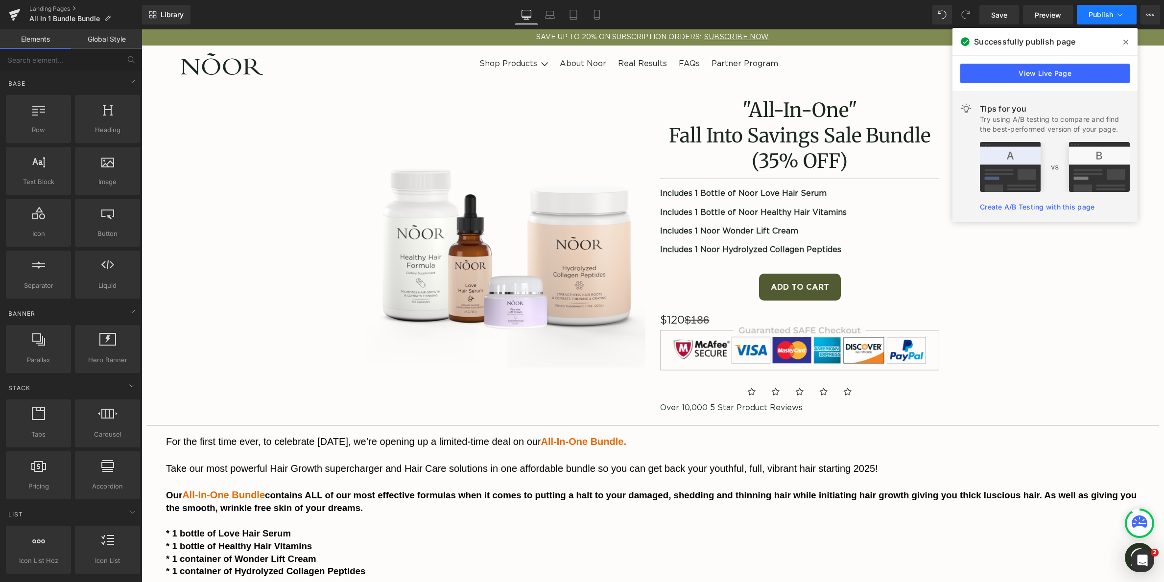
click at [1090, 13] on span "Publish" at bounding box center [1101, 15] width 24 height 8
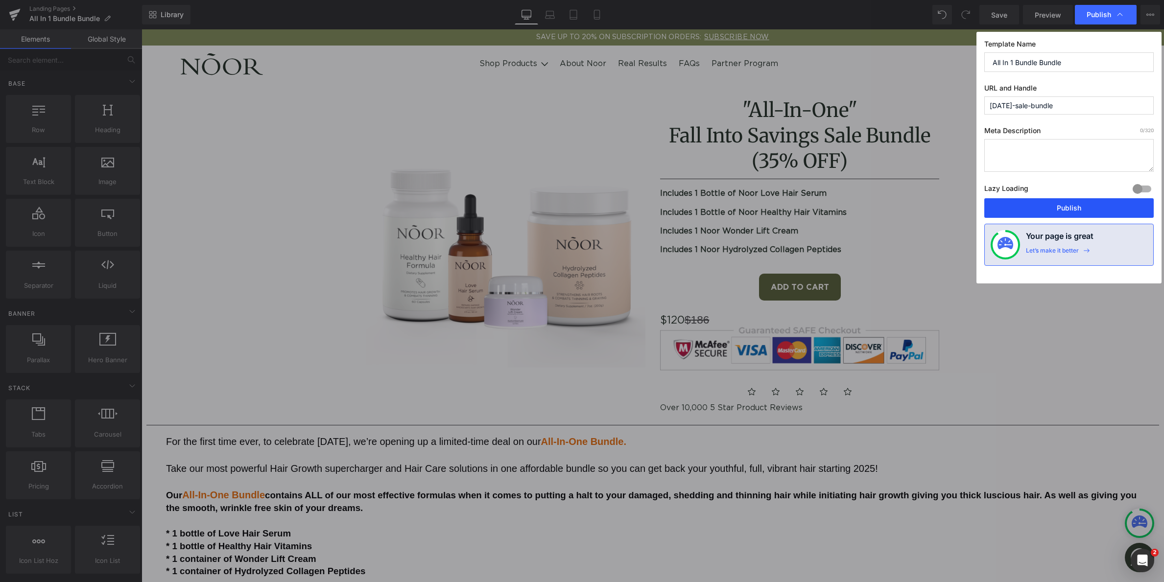
click at [1049, 214] on button "Publish" at bounding box center [1068, 208] width 169 height 20
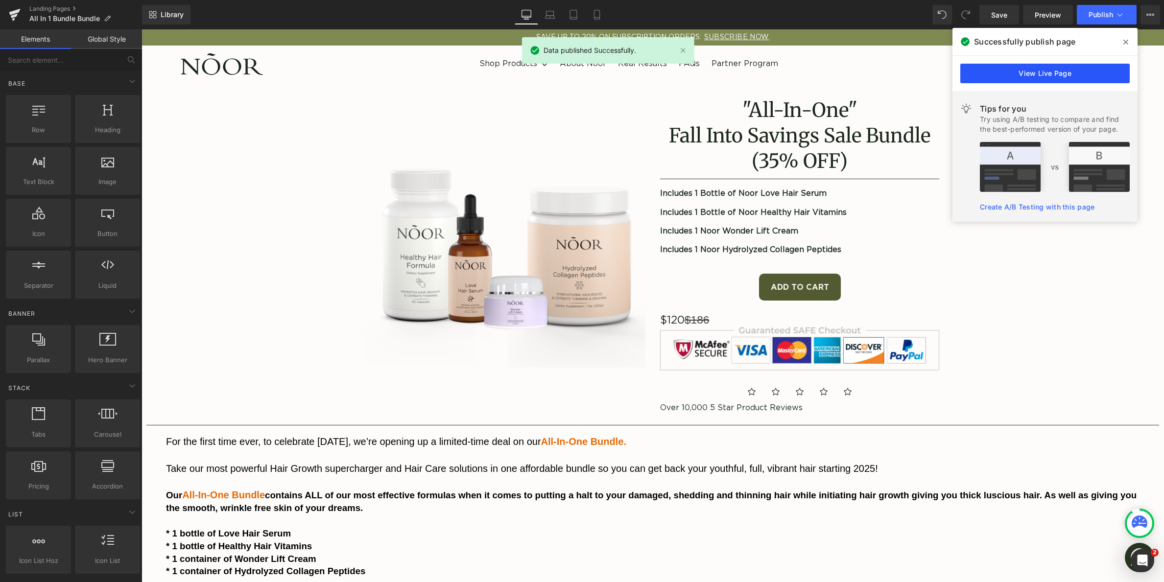
click at [1043, 72] on link "View Live Page" at bounding box center [1044, 74] width 169 height 20
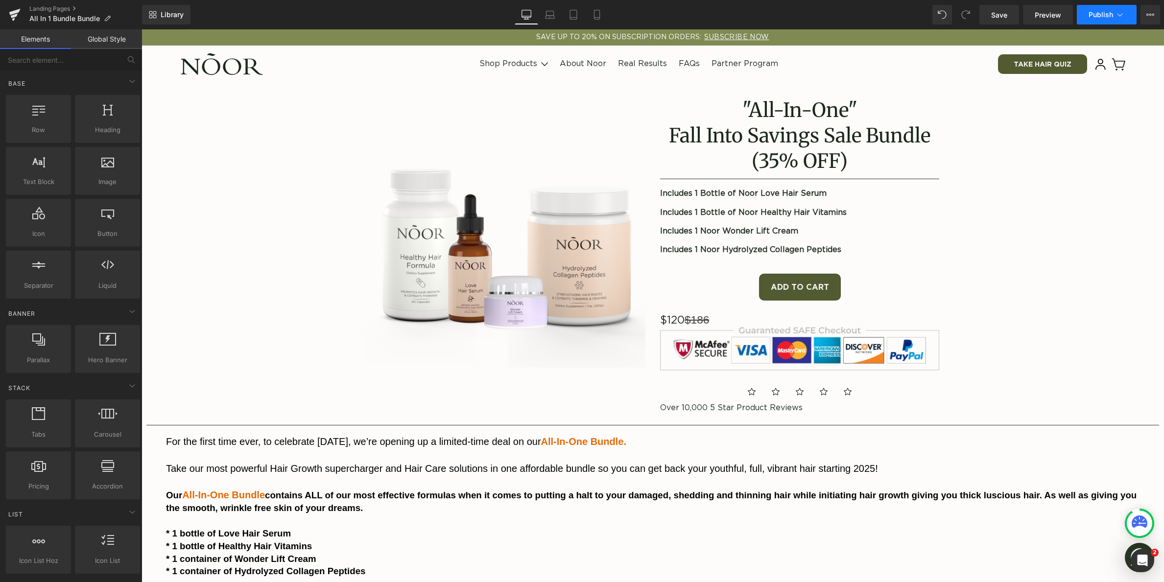
click at [1121, 21] on button "Publish" at bounding box center [1107, 15] width 60 height 20
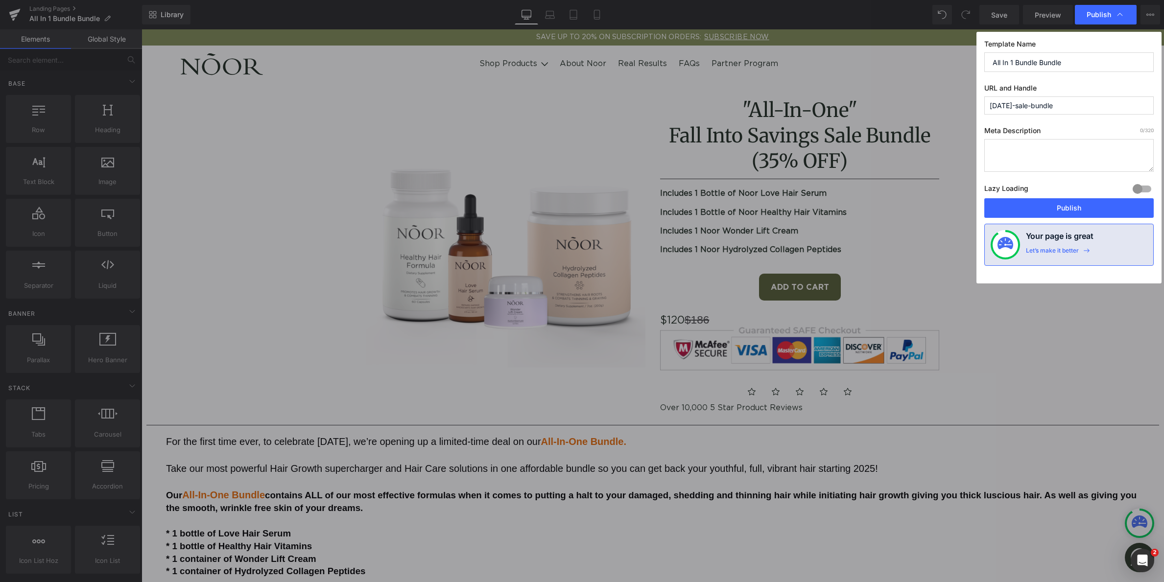
drag, startPoint x: 1078, startPoint y: 108, endPoint x: 963, endPoint y: 105, distance: 115.1
click at [963, 105] on div "Publish Template Name All In 1 Bundle Bundle URL and Handle [DATE]-sale-bundle …" at bounding box center [582, 291] width 1164 height 582
type input "all-in-one-bundle"
click at [1029, 212] on button "Publish" at bounding box center [1068, 208] width 169 height 20
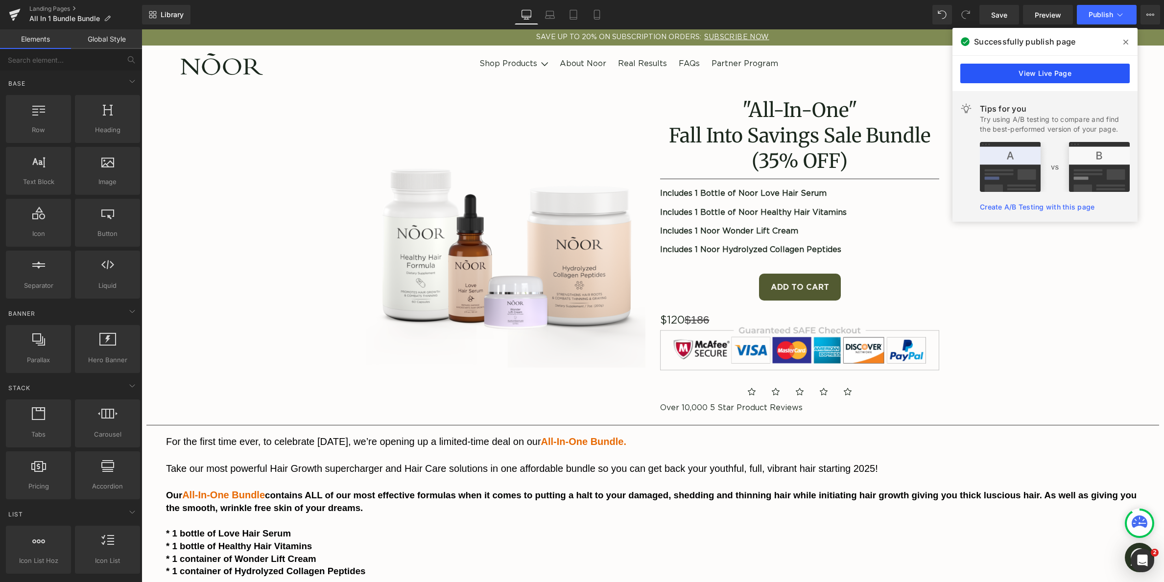
click at [1039, 71] on link "View Live Page" at bounding box center [1044, 74] width 169 height 20
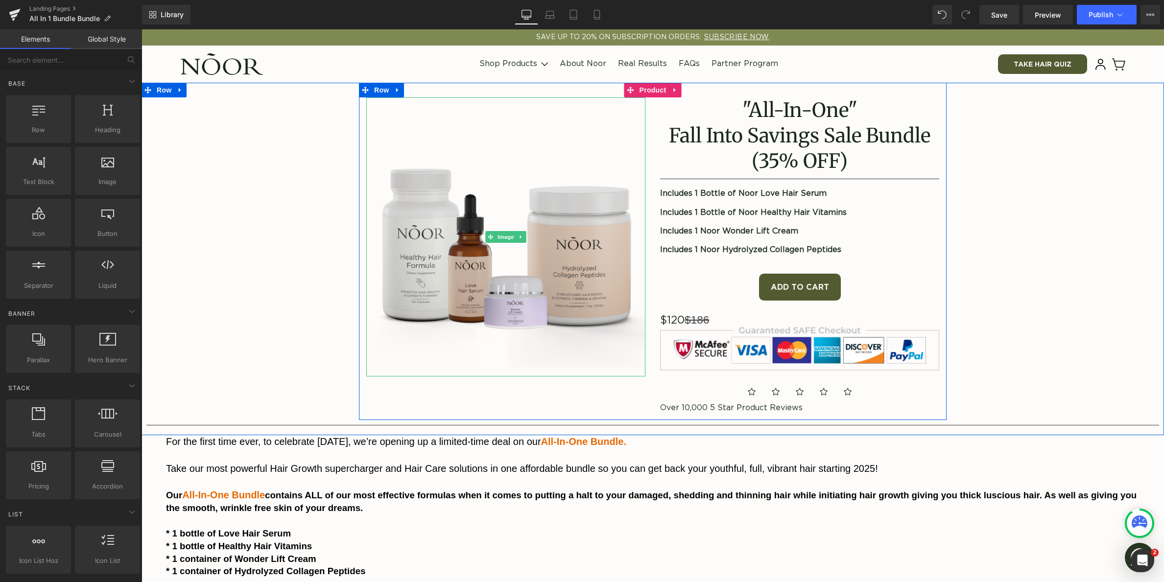
click at [475, 236] on img at bounding box center [505, 236] width 279 height 279
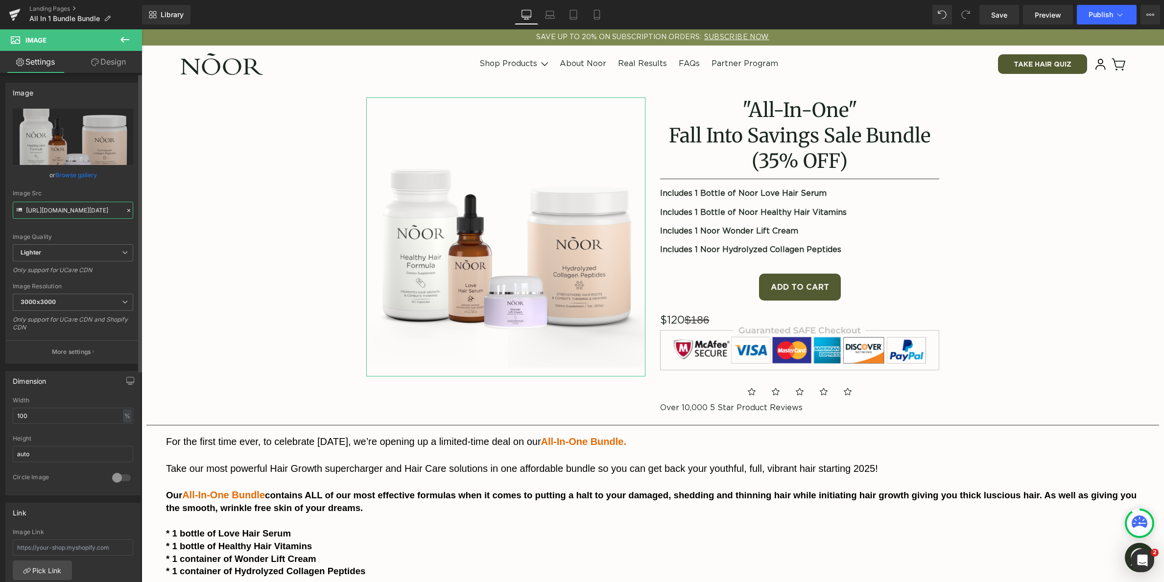
click at [73, 209] on input "[URL][DOMAIN_NAME][DATE]" at bounding box center [73, 210] width 120 height 17
